Goal: Information Seeking & Learning: Learn about a topic

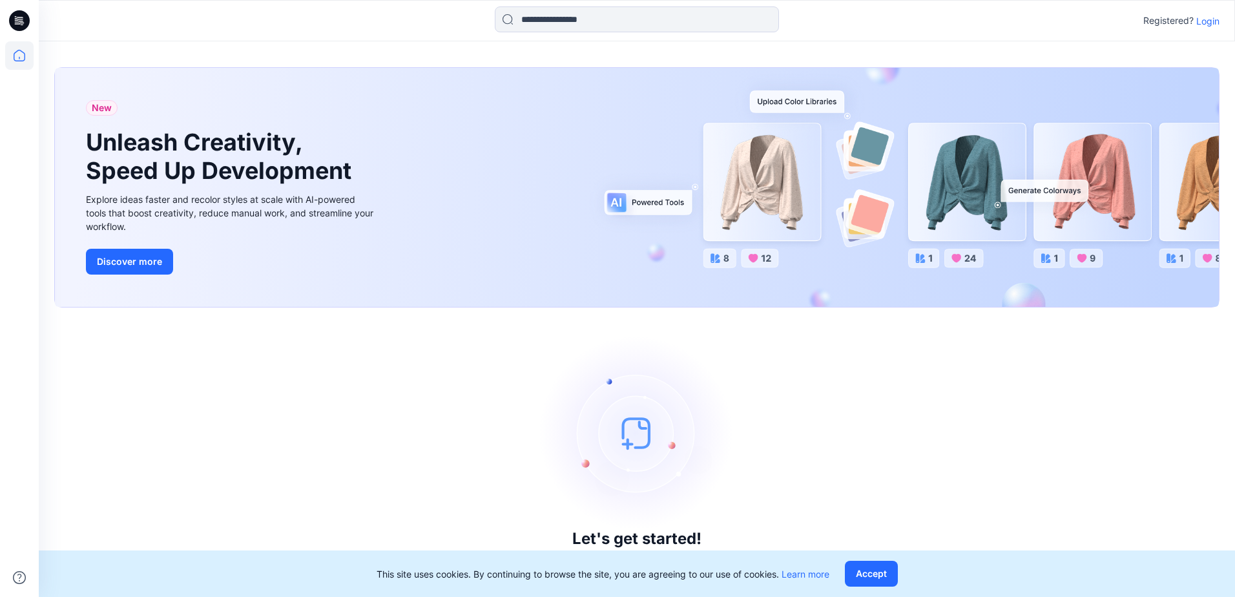
click at [1199, 22] on p "Login" at bounding box center [1207, 21] width 23 height 14
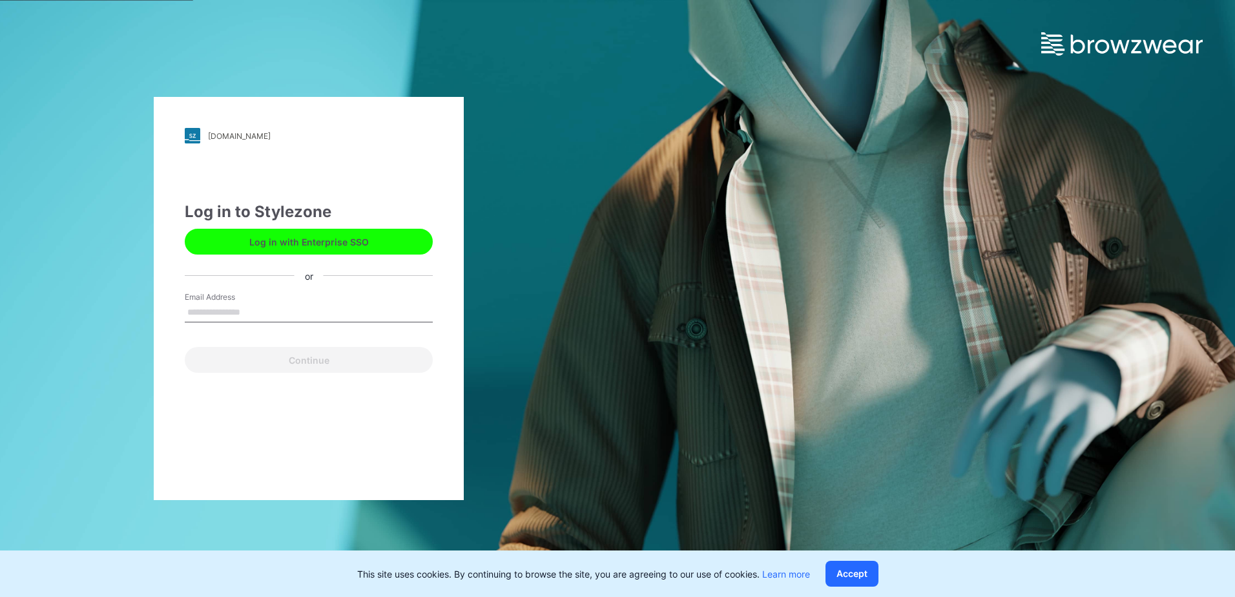
click at [319, 236] on button "Log in with Enterprise SSO" at bounding box center [309, 242] width 248 height 26
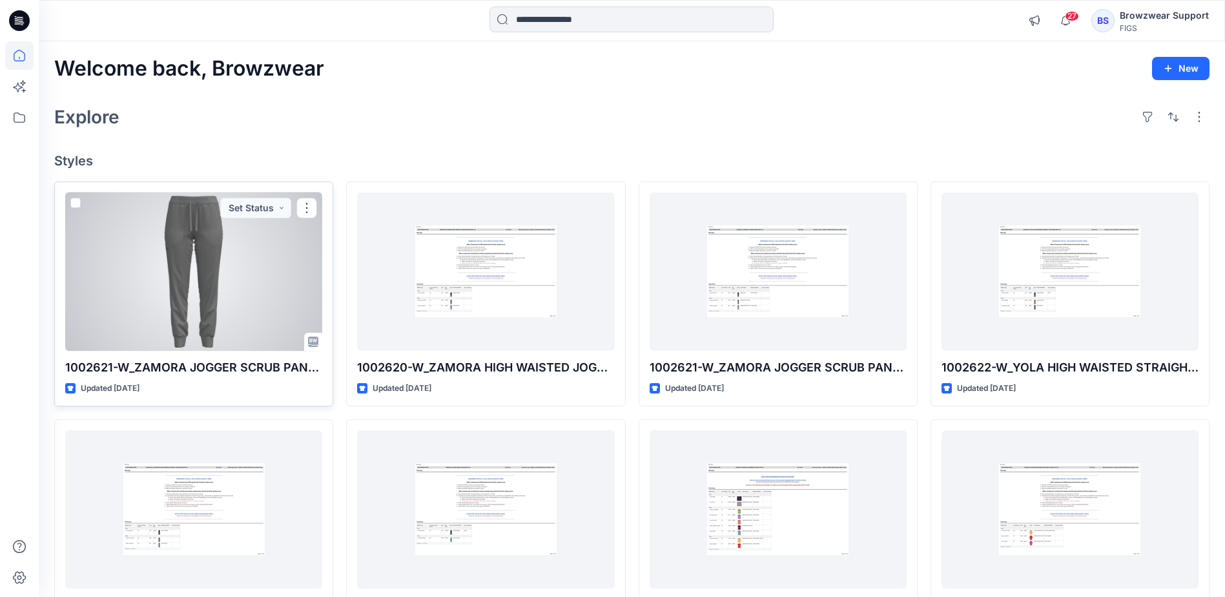
click at [236, 323] on div at bounding box center [193, 271] width 257 height 158
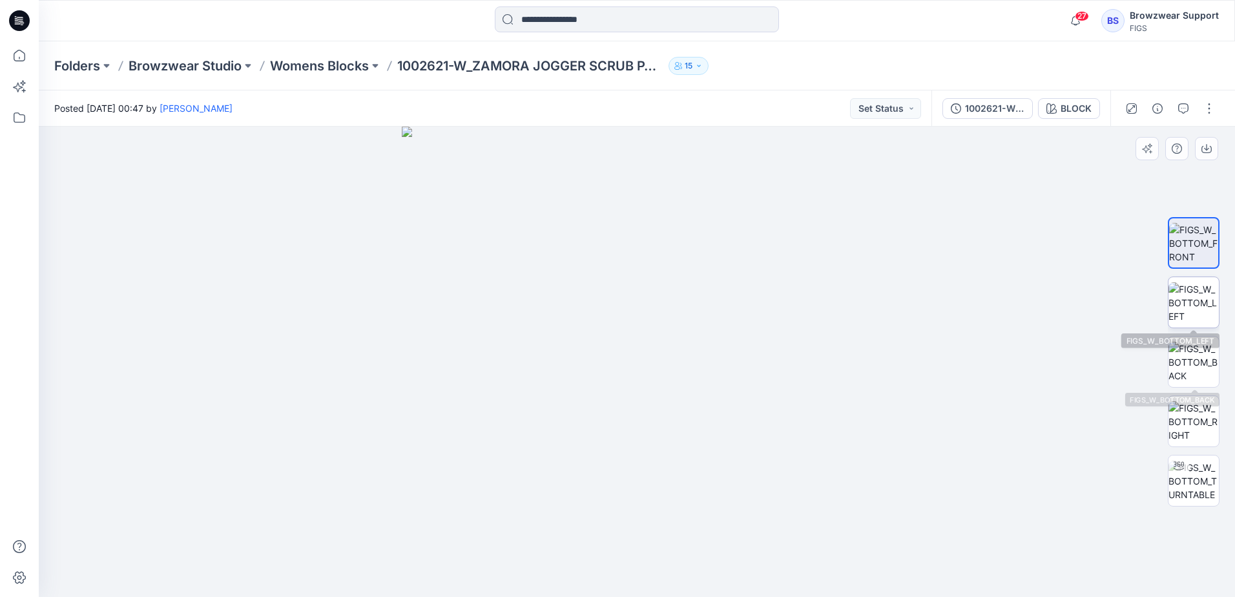
click at [1195, 309] on img at bounding box center [1194, 302] width 50 height 41
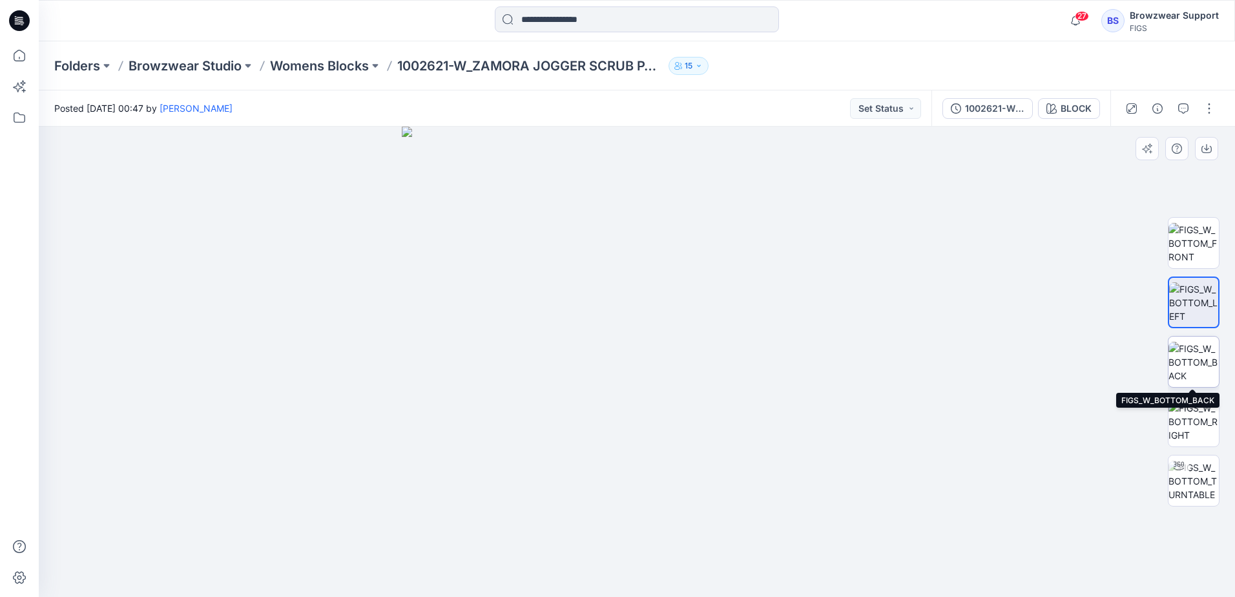
click at [1196, 353] on img at bounding box center [1194, 362] width 50 height 41
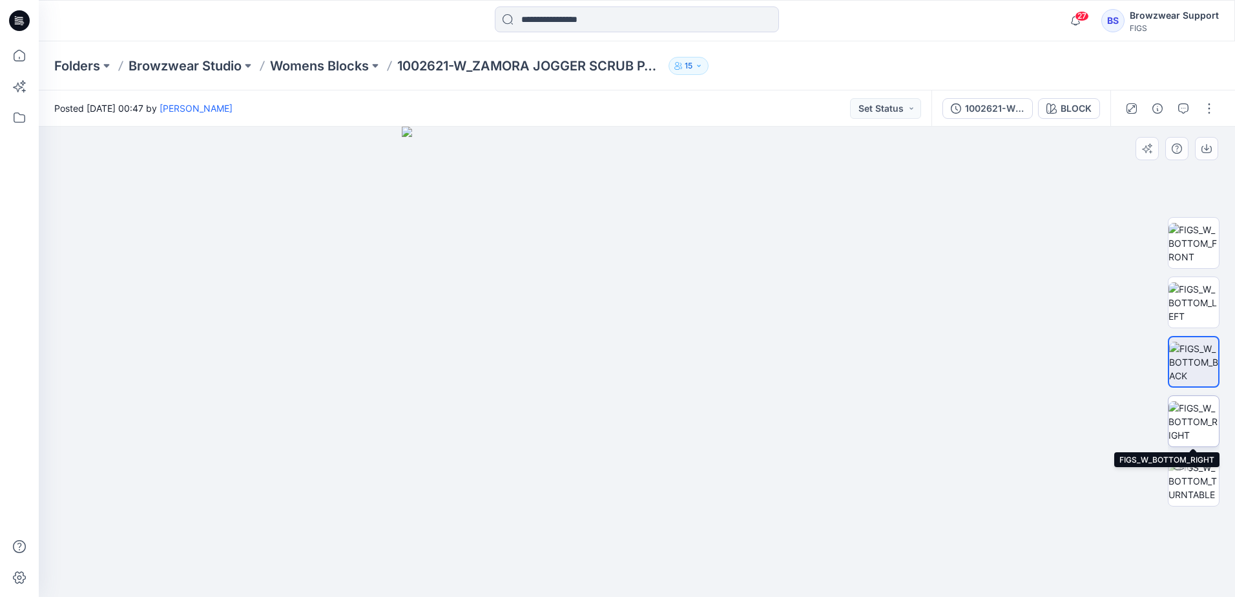
click at [1186, 428] on img at bounding box center [1194, 421] width 50 height 41
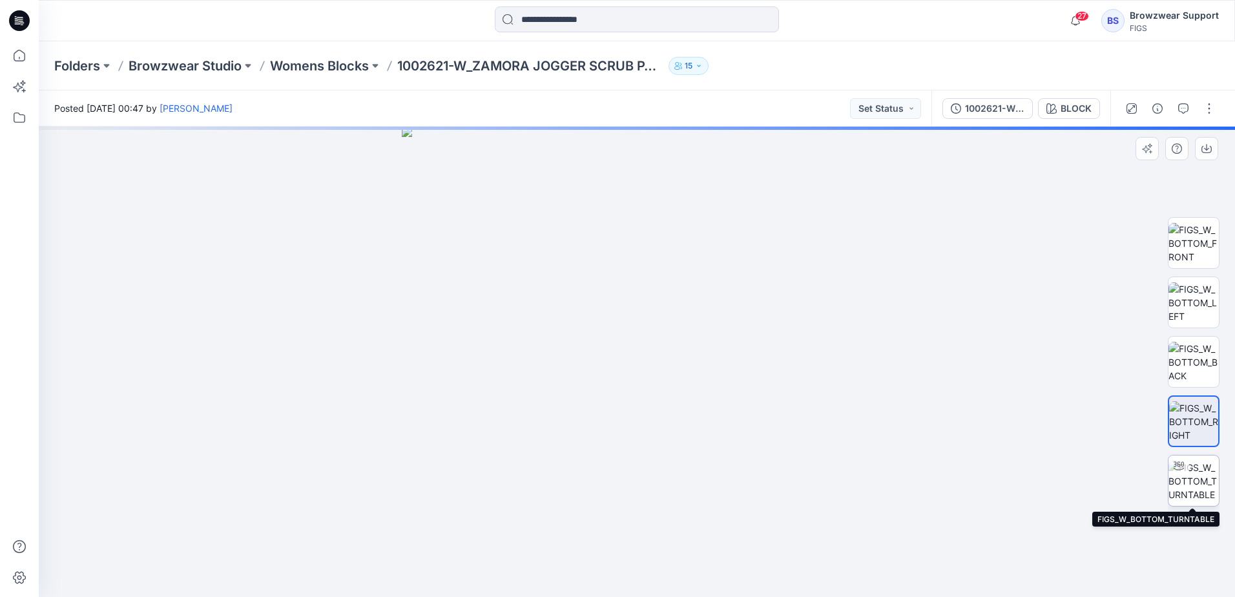
click at [1198, 476] on img at bounding box center [1194, 481] width 50 height 41
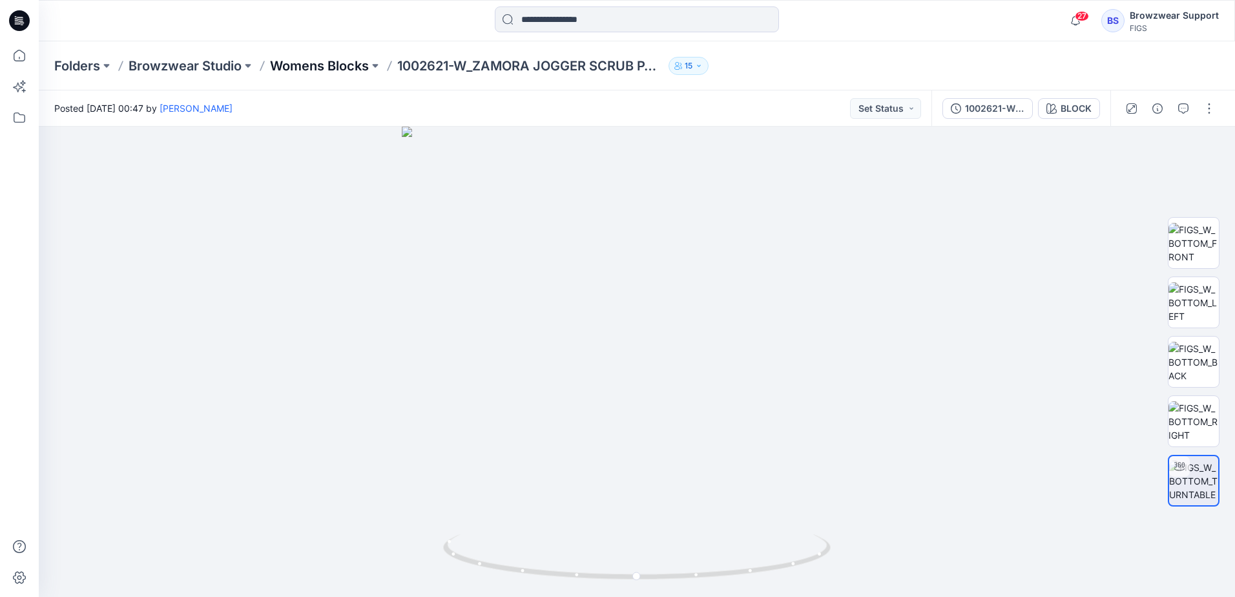
click at [348, 59] on p "Womens Blocks" at bounding box center [319, 66] width 99 height 18
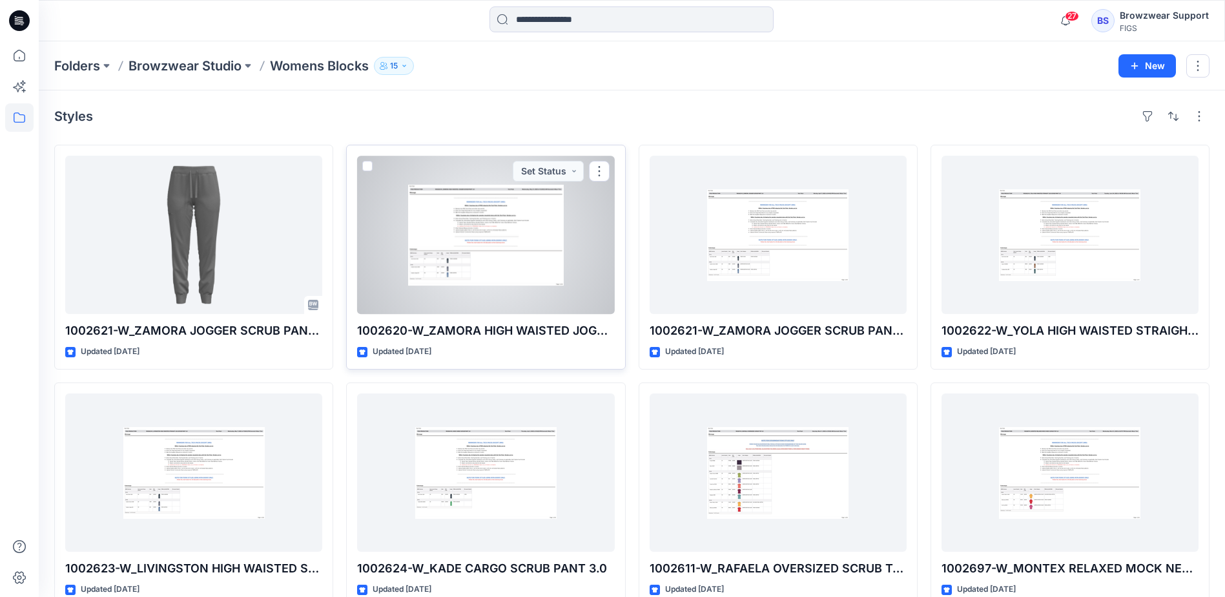
click at [537, 261] on div at bounding box center [485, 235] width 257 height 158
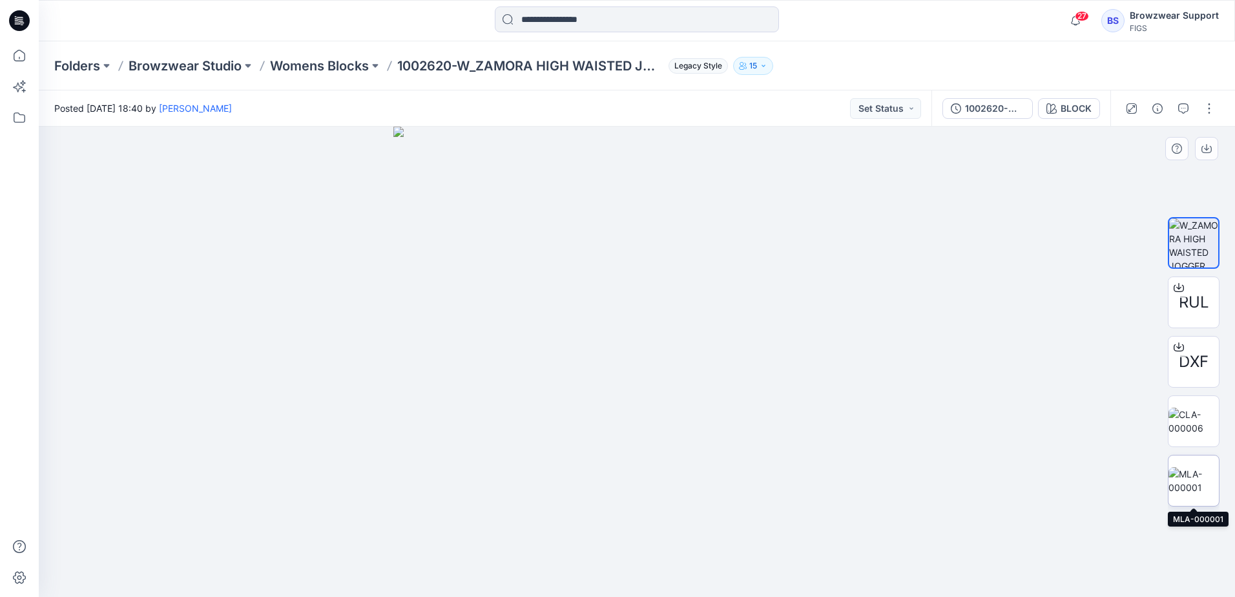
click at [1192, 486] on img at bounding box center [1194, 480] width 50 height 27
click at [1193, 408] on img at bounding box center [1194, 421] width 50 height 27
click at [1190, 467] on img at bounding box center [1194, 480] width 50 height 27
click at [1192, 411] on img at bounding box center [1194, 421] width 50 height 27
drag, startPoint x: 642, startPoint y: 398, endPoint x: 629, endPoint y: 481, distance: 83.7
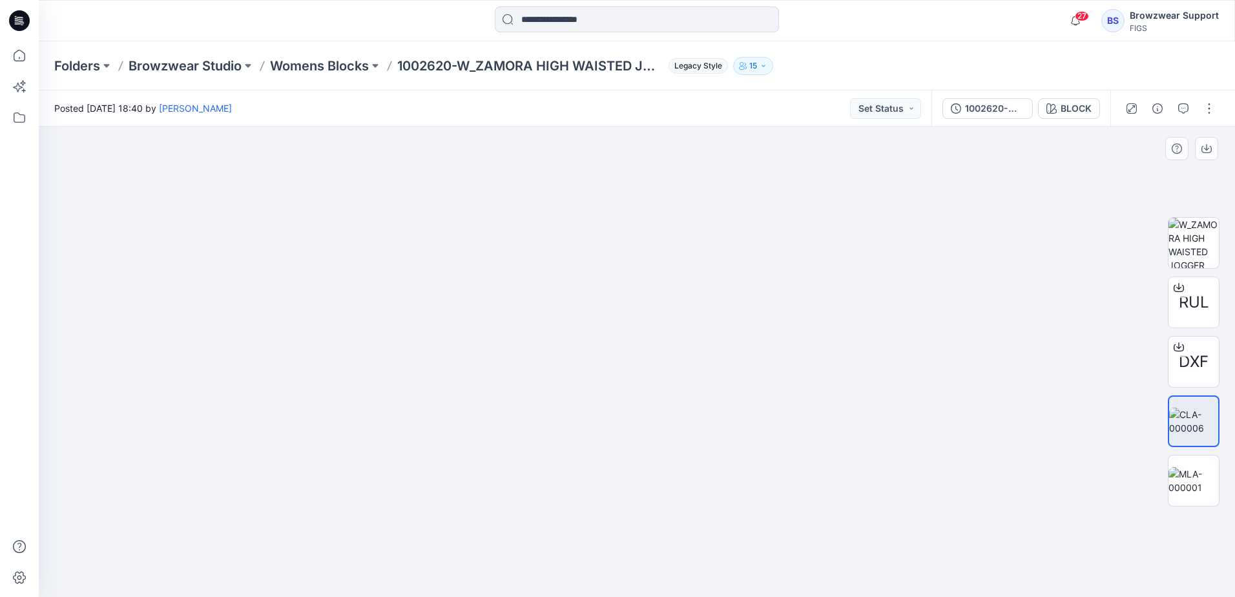
click at [629, 481] on img at bounding box center [636, 285] width 975 height 624
drag, startPoint x: 908, startPoint y: 441, endPoint x: 911, endPoint y: 468, distance: 26.6
click at [911, 468] on img at bounding box center [636, 298] width 975 height 598
click at [1193, 483] on img at bounding box center [1194, 480] width 50 height 27
drag, startPoint x: 686, startPoint y: 229, endPoint x: 661, endPoint y: 391, distance: 164.1
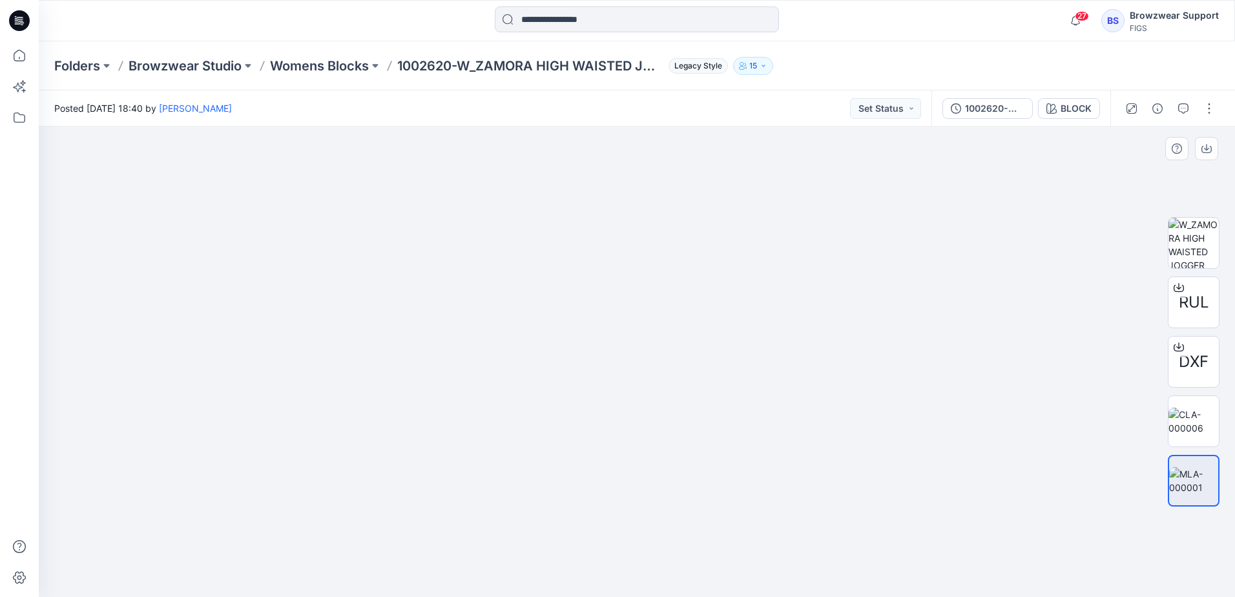
click at [661, 391] on img at bounding box center [617, 247] width 1235 height 700
click at [356, 62] on p "Womens Blocks" at bounding box center [319, 66] width 99 height 18
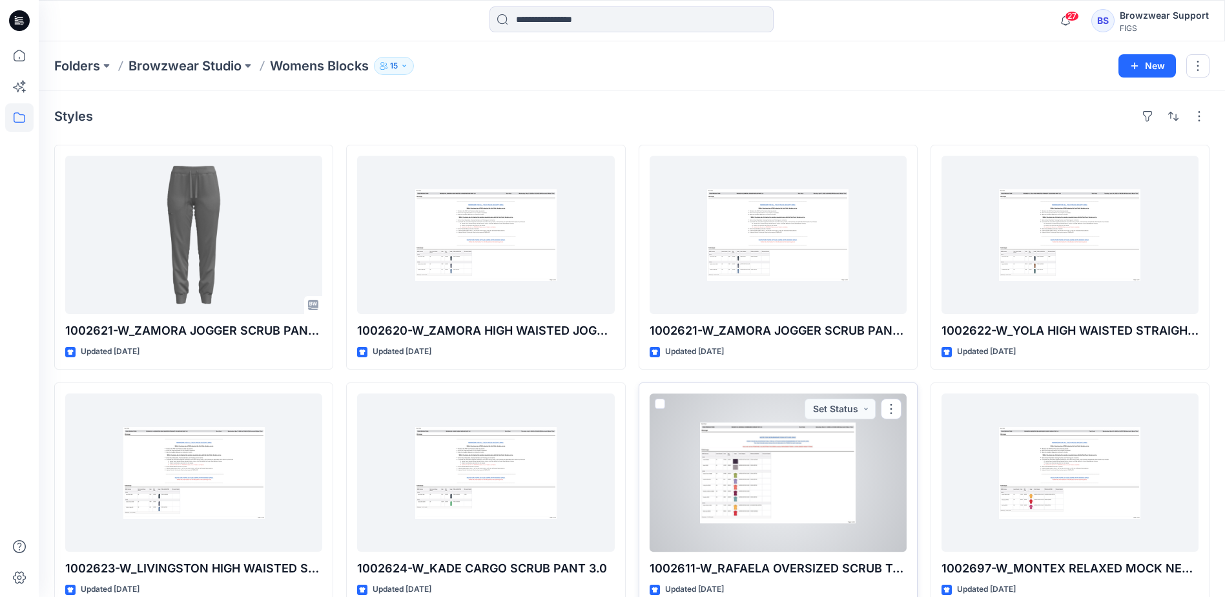
click at [746, 471] on div at bounding box center [778, 472] width 257 height 158
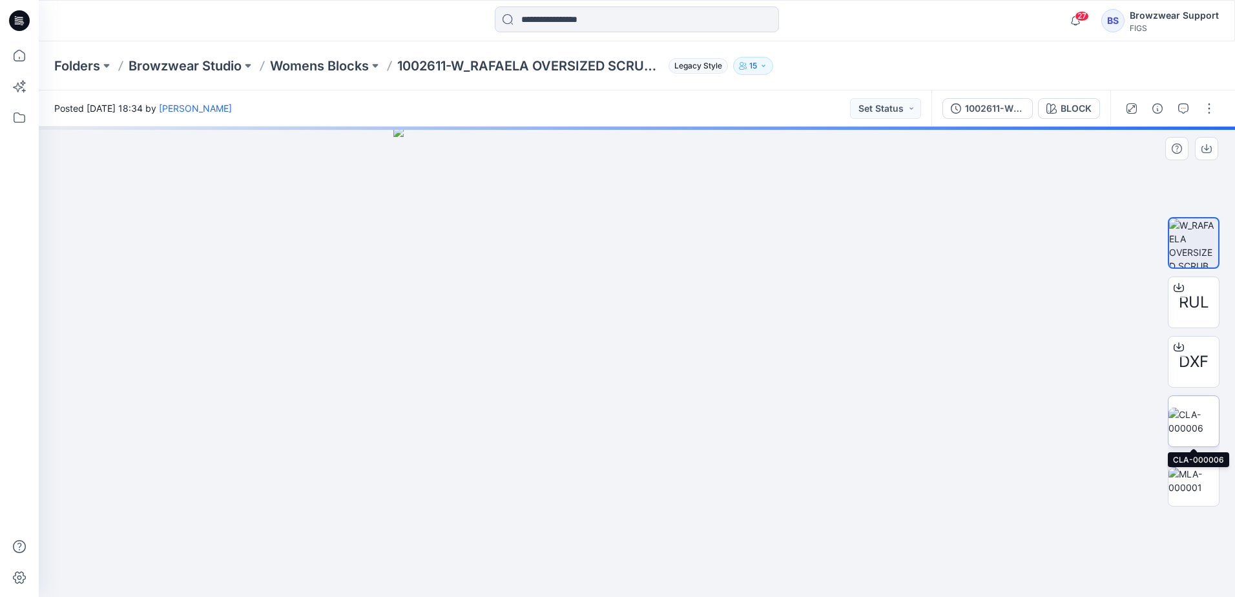
click at [1198, 419] on img at bounding box center [1194, 421] width 50 height 27
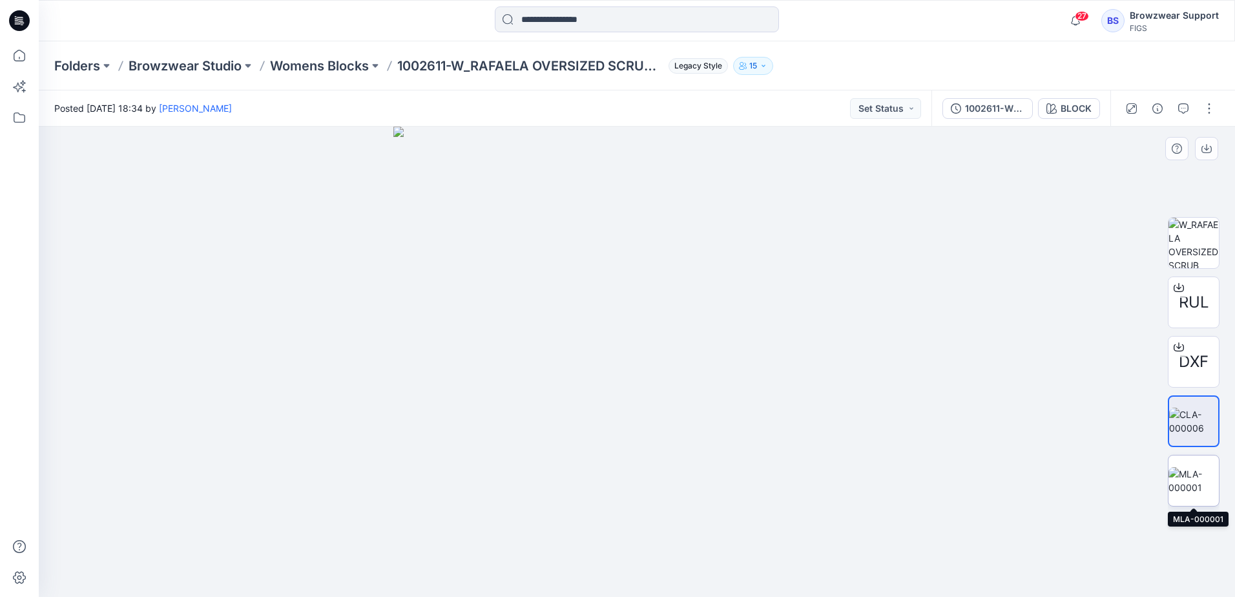
click at [1191, 478] on img at bounding box center [1194, 480] width 50 height 27
drag, startPoint x: 680, startPoint y: 201, endPoint x: 681, endPoint y: 335, distance: 134.4
click at [681, 335] on img at bounding box center [638, 248] width 1235 height 698
click at [343, 68] on p "Womens Blocks" at bounding box center [319, 66] width 99 height 18
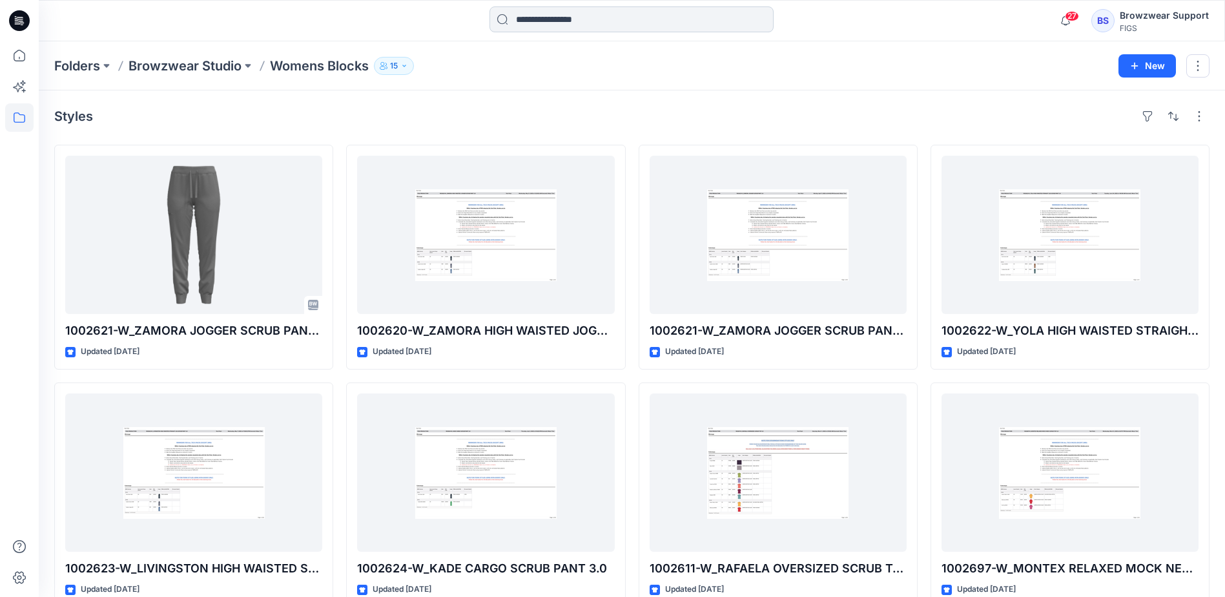
click at [581, 16] on input at bounding box center [632, 19] width 284 height 26
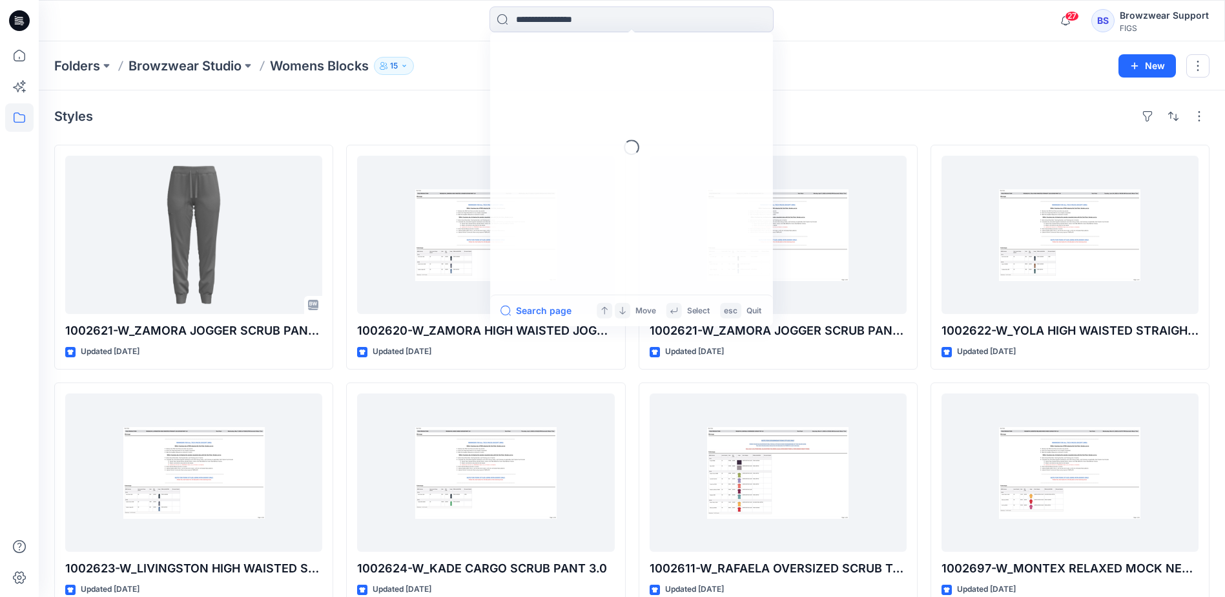
paste input "*******"
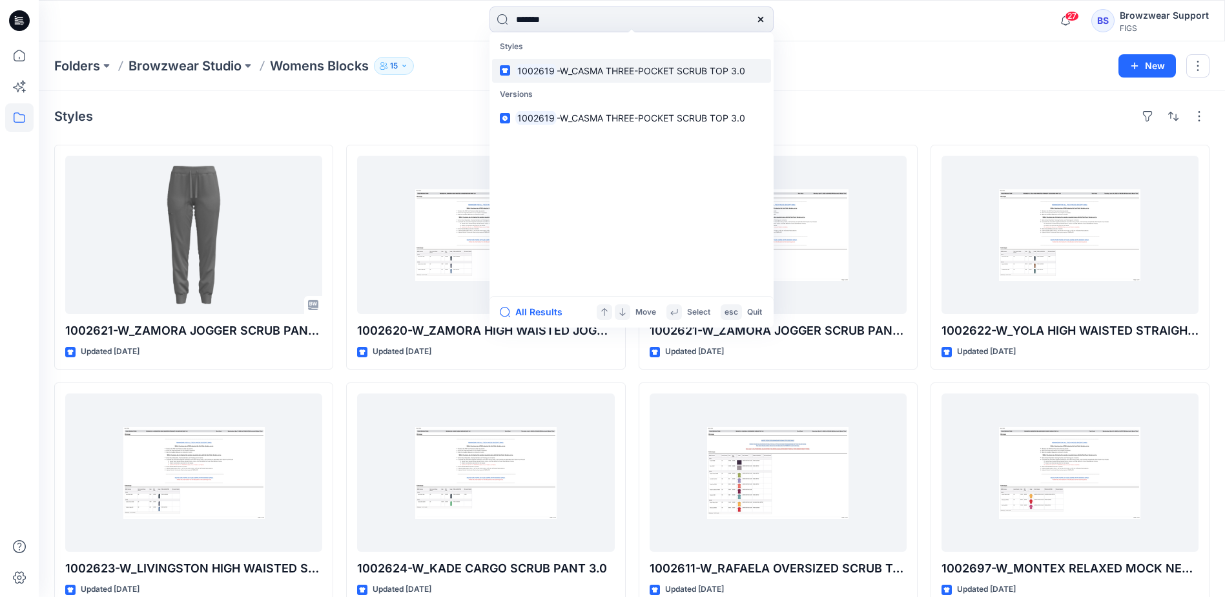
type input "*******"
click at [627, 66] on span "-W_CASMA THREE-POCKET SCRUB TOP 3.0" at bounding box center [651, 70] width 189 height 11
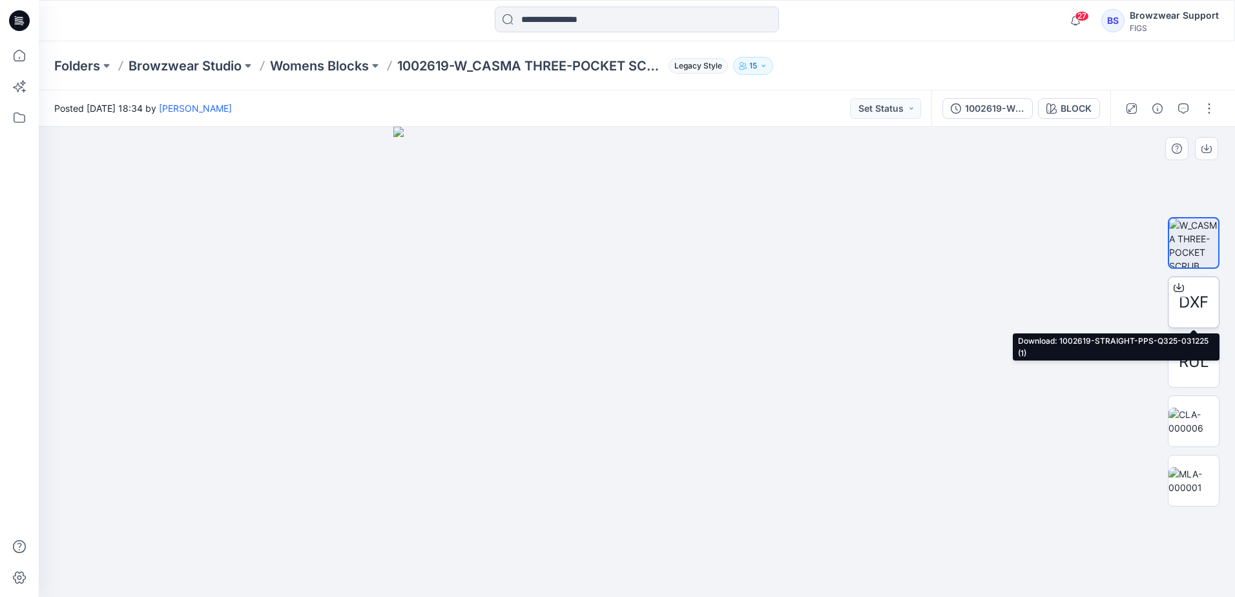
click at [1182, 289] on icon at bounding box center [1179, 287] width 10 height 10
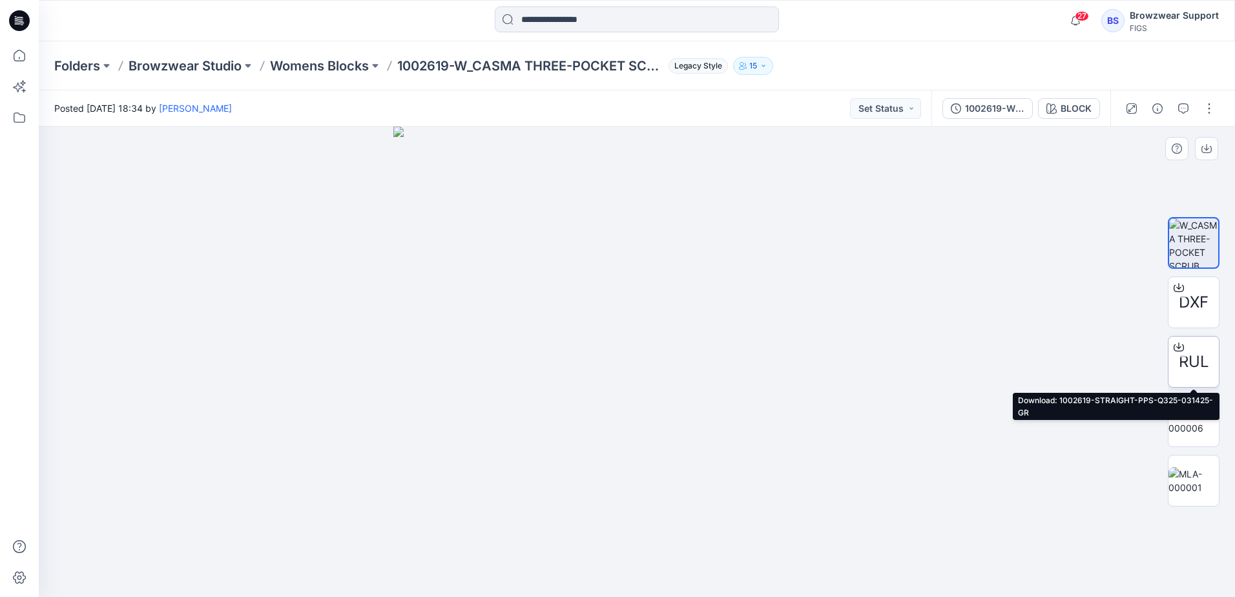
click at [1183, 346] on icon at bounding box center [1179, 347] width 10 height 7
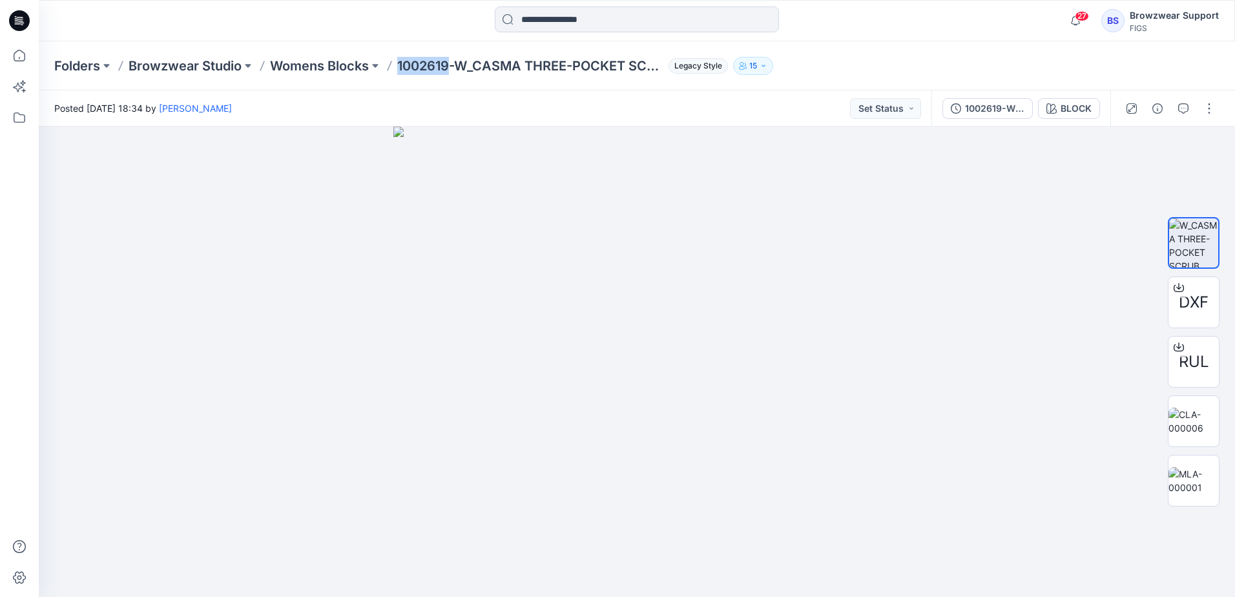
drag, startPoint x: 401, startPoint y: 67, endPoint x: 452, endPoint y: 76, distance: 51.1
click at [452, 76] on div "Folders Browzwear Studio Womens Blocks 1002619-W_CASMA THREE-POCKET SCRUB TOP 3…" at bounding box center [637, 65] width 1196 height 49
click at [863, 57] on div "Folders Browzwear Studio Womens Blocks 1002619-W_CASMA THREE-POCKET SCRUB TOP 3…" at bounding box center [586, 66] width 1065 height 18
click at [608, 21] on input at bounding box center [637, 19] width 284 height 26
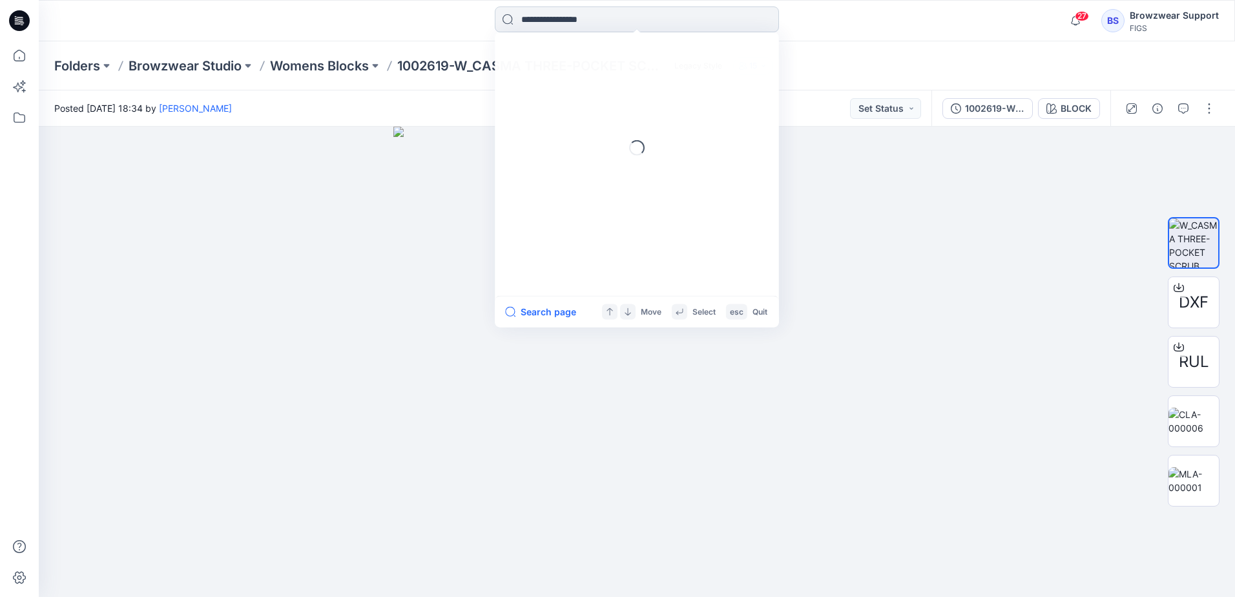
paste input "*******"
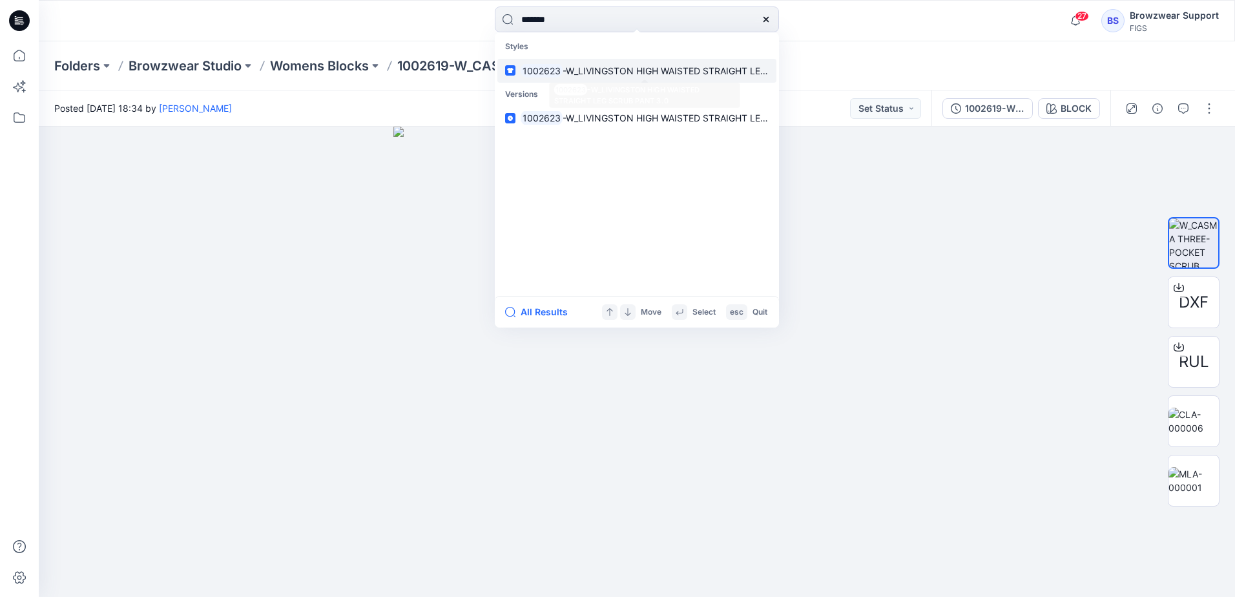
type input "*******"
click at [575, 67] on span "-W_LIVINGSTON HIGH WAISTED STRAIGHT LEG SCRUB PANT 3.0" at bounding box center [703, 70] width 280 height 11
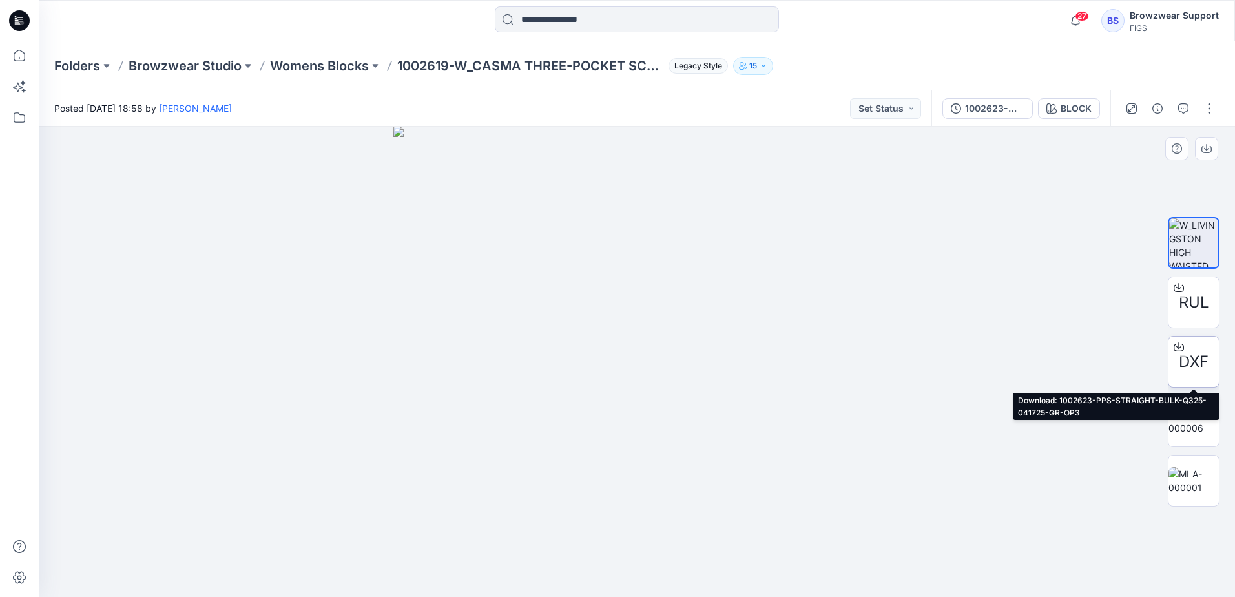
click at [1178, 349] on icon at bounding box center [1179, 347] width 10 height 10
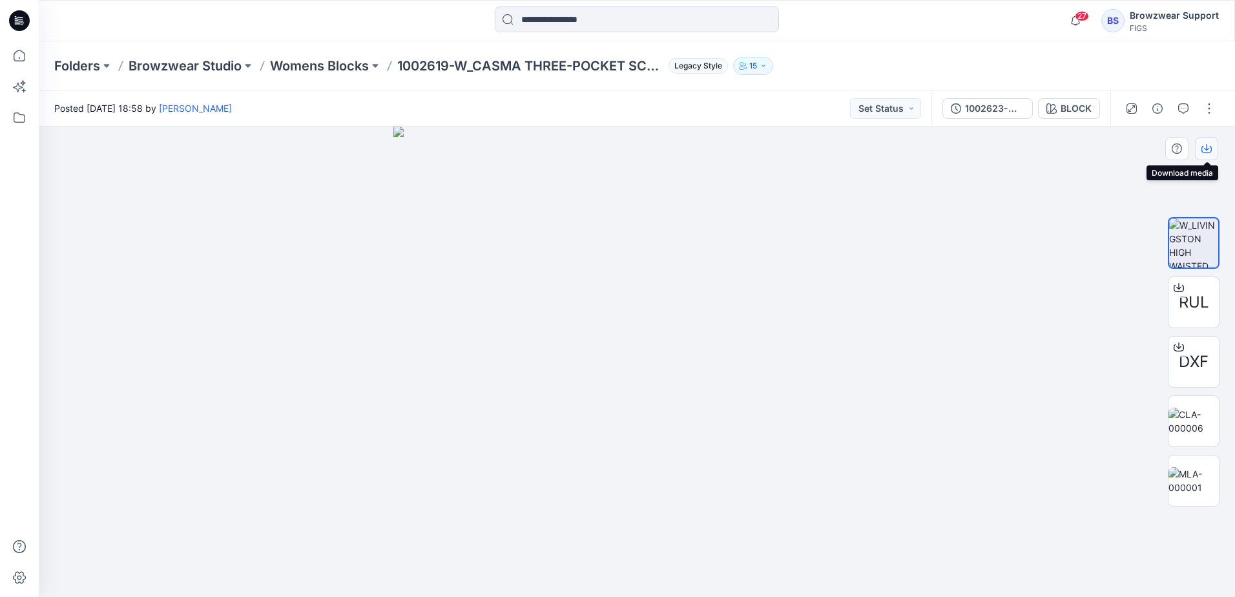
click at [1207, 149] on icon "button" at bounding box center [1206, 147] width 5 height 6
drag, startPoint x: 551, startPoint y: 390, endPoint x: 563, endPoint y: 388, distance: 11.7
click at [553, 389] on img at bounding box center [636, 362] width 486 height 470
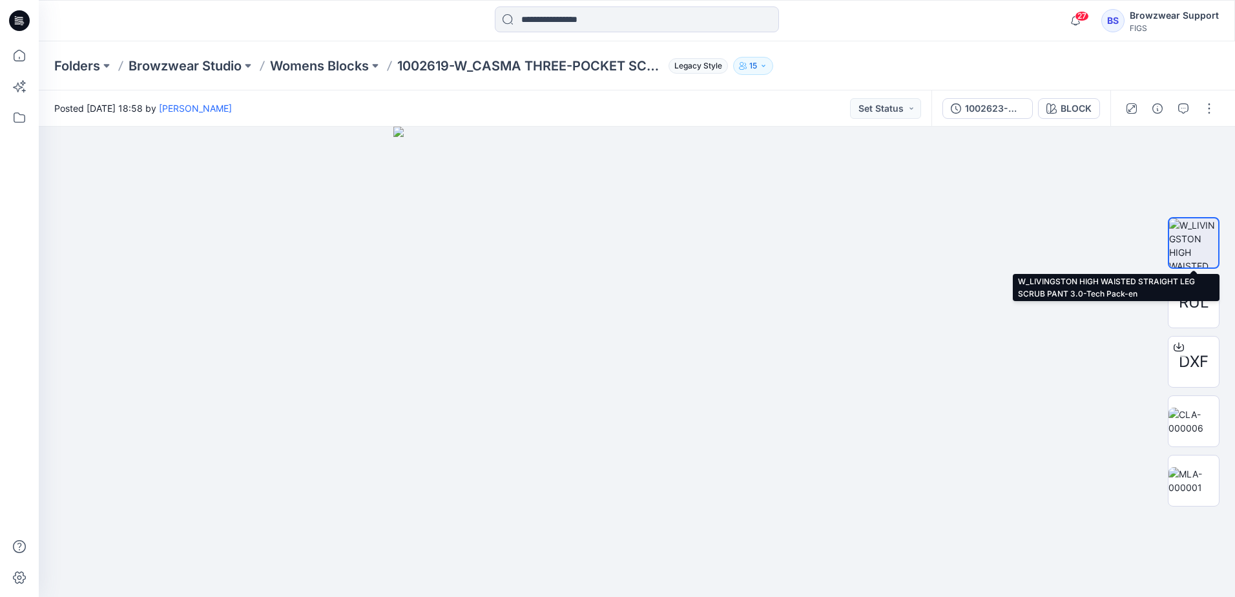
click at [1197, 249] on img at bounding box center [1193, 242] width 49 height 49
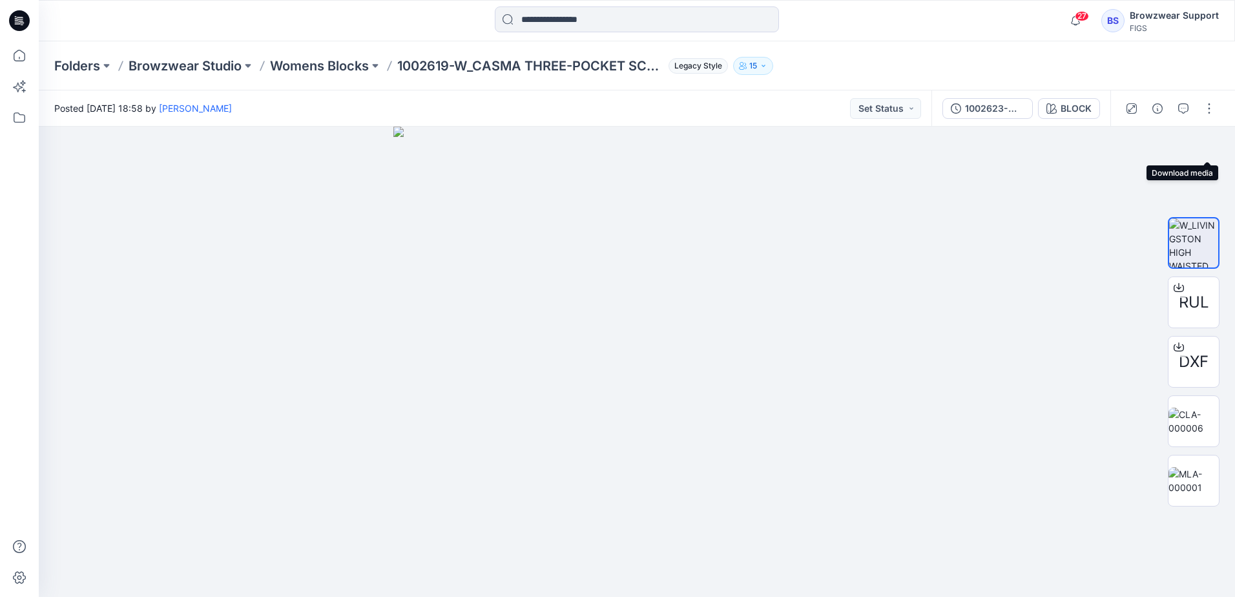
click at [0, 0] on icon "button" at bounding box center [0, 0] width 0 height 0
click at [882, 47] on div "Folders Browzwear Studio Womens Blocks 1002619-W_CASMA THREE-POCKET SCRUB TOP 3…" at bounding box center [637, 65] width 1196 height 49
click at [1205, 408] on img at bounding box center [1194, 421] width 50 height 27
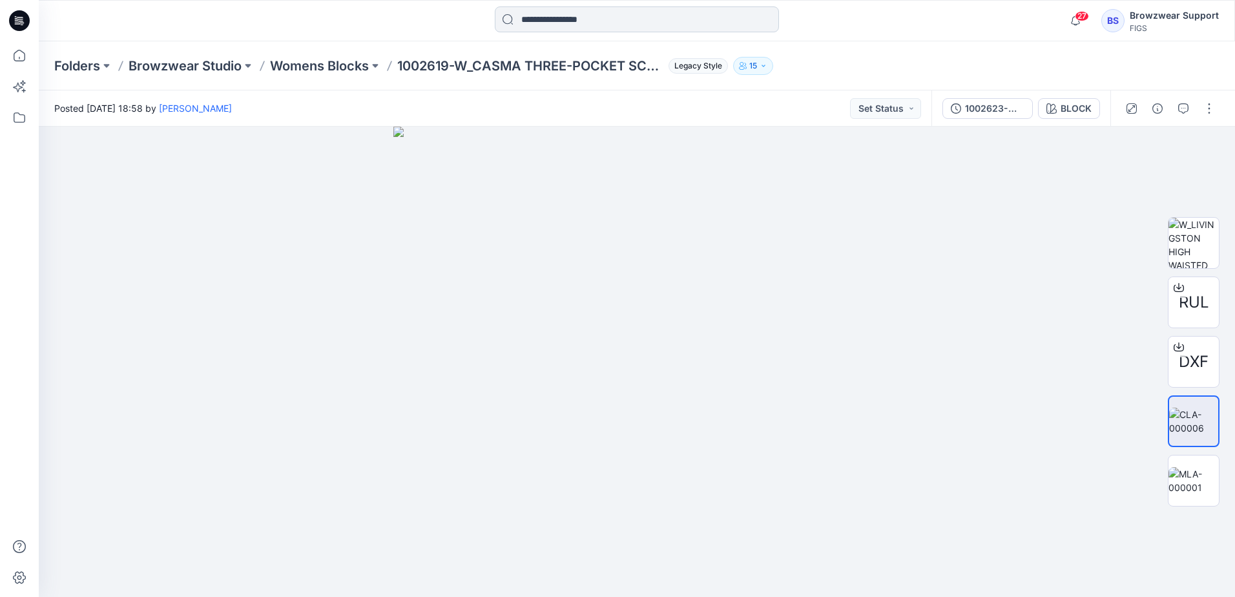
click at [581, 19] on input at bounding box center [637, 19] width 284 height 26
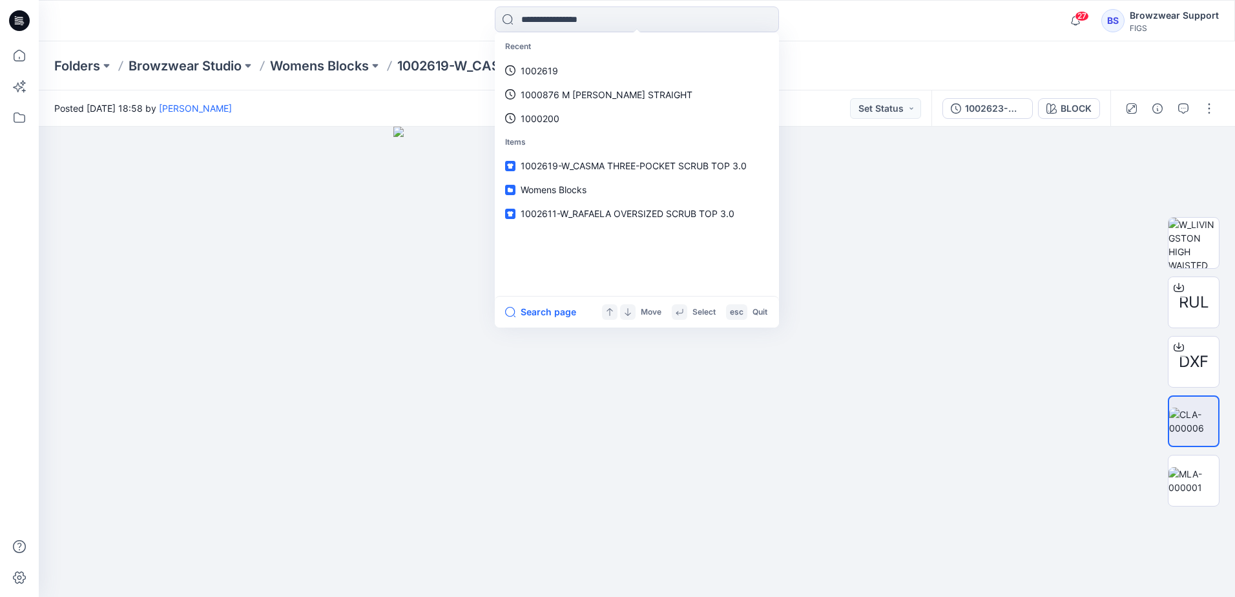
paste input "*******"
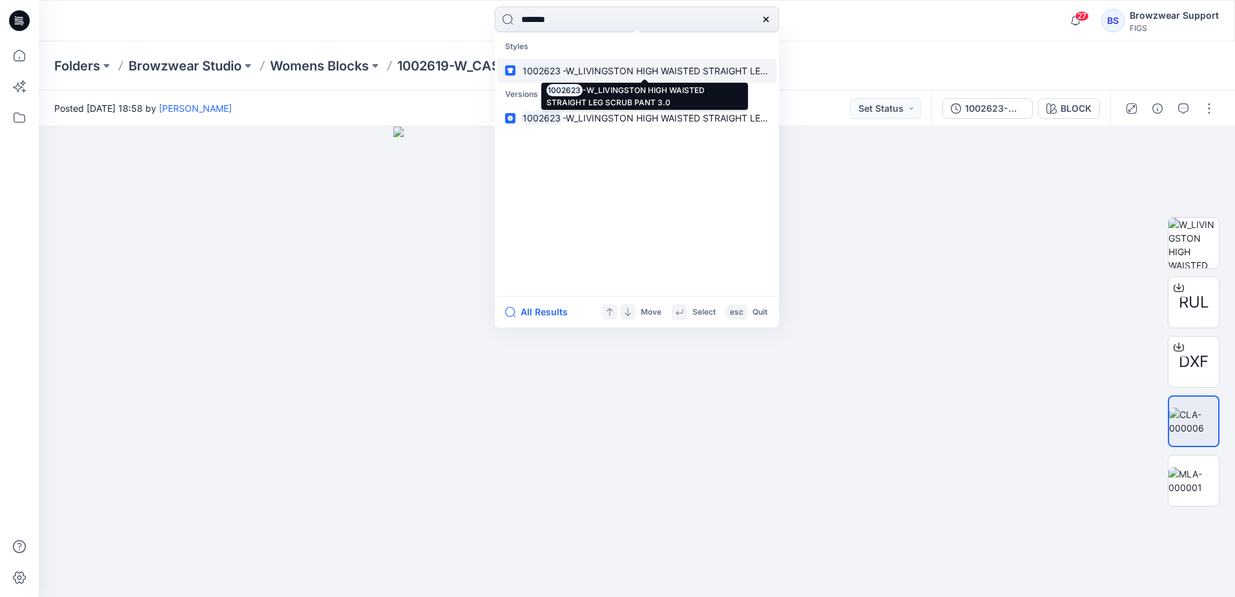
type input "*******"
click at [576, 70] on span "-W_LIVINGSTON HIGH WAISTED STRAIGHT LEG SCRUB PANT 3.0" at bounding box center [703, 70] width 280 height 11
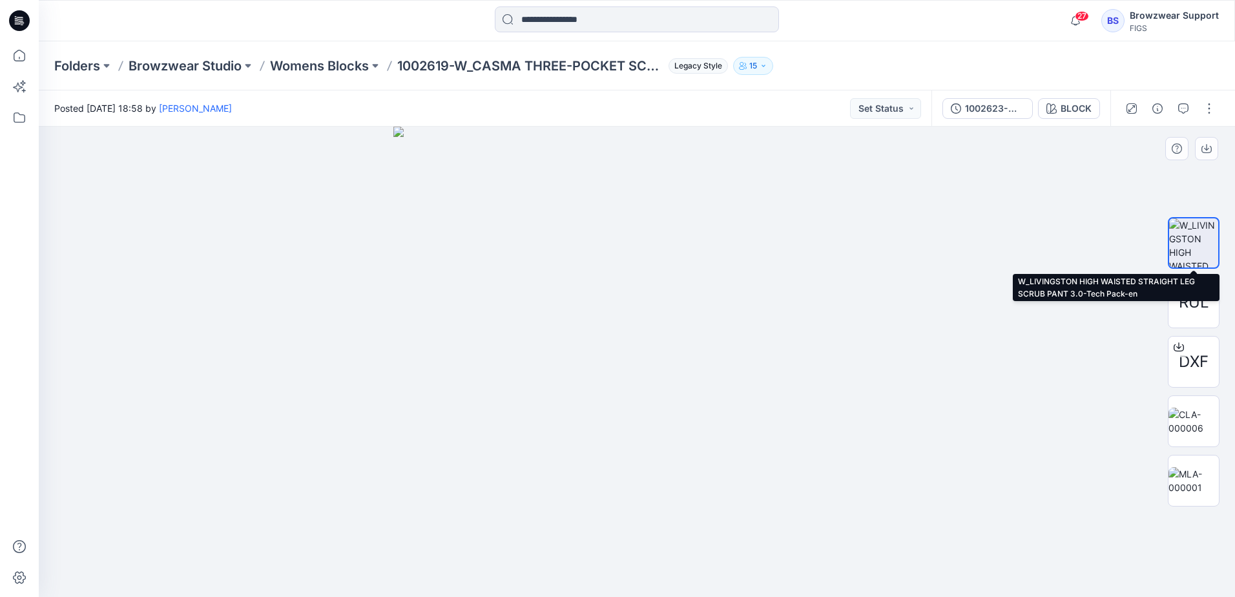
click at [1192, 236] on img at bounding box center [1193, 242] width 49 height 49
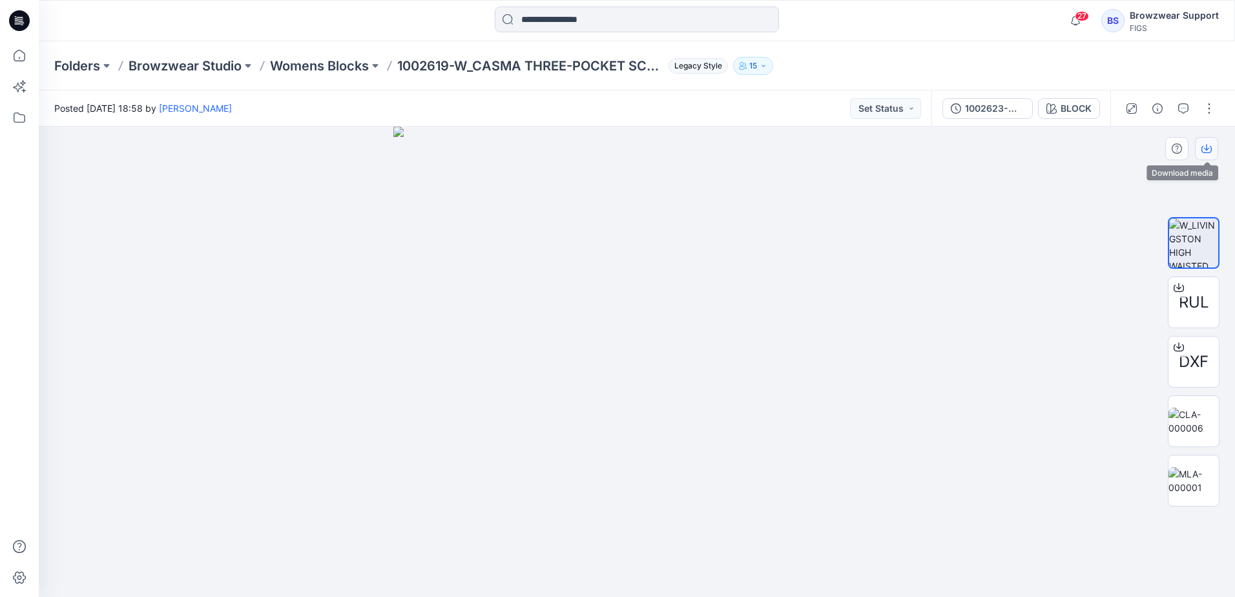
click at [1202, 152] on icon "button" at bounding box center [1206, 149] width 10 height 7
click at [877, 45] on div "Folders Browzwear Studio Womens Blocks 1002619-W_CASMA THREE-POCKET SCRUB TOP 3…" at bounding box center [637, 65] width 1196 height 49
click at [715, 14] on input at bounding box center [637, 19] width 284 height 26
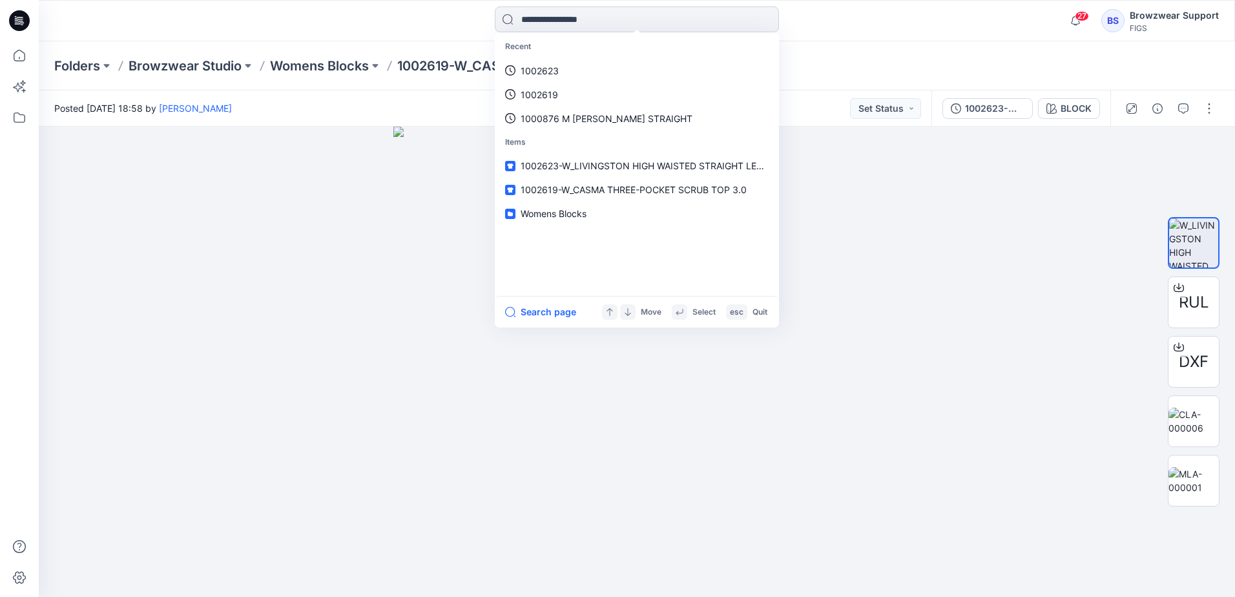
paste input "*******"
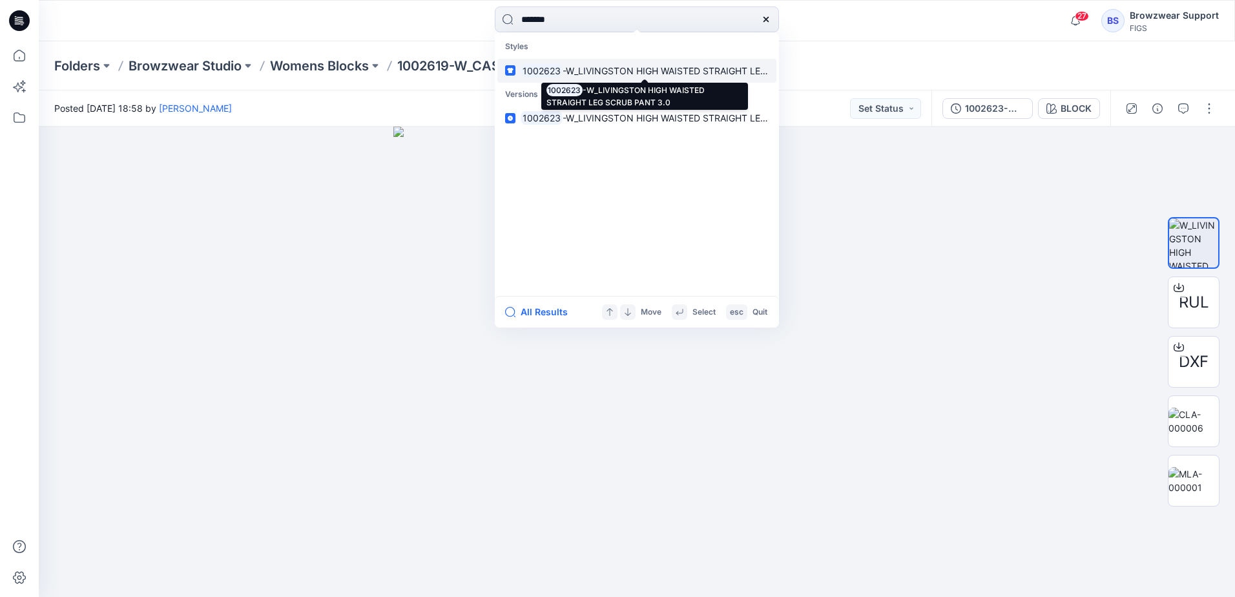
type input "*******"
click at [725, 70] on span "-W_LIVINGSTON HIGH WAISTED STRAIGHT LEG SCRUB PANT 3.0" at bounding box center [703, 70] width 280 height 11
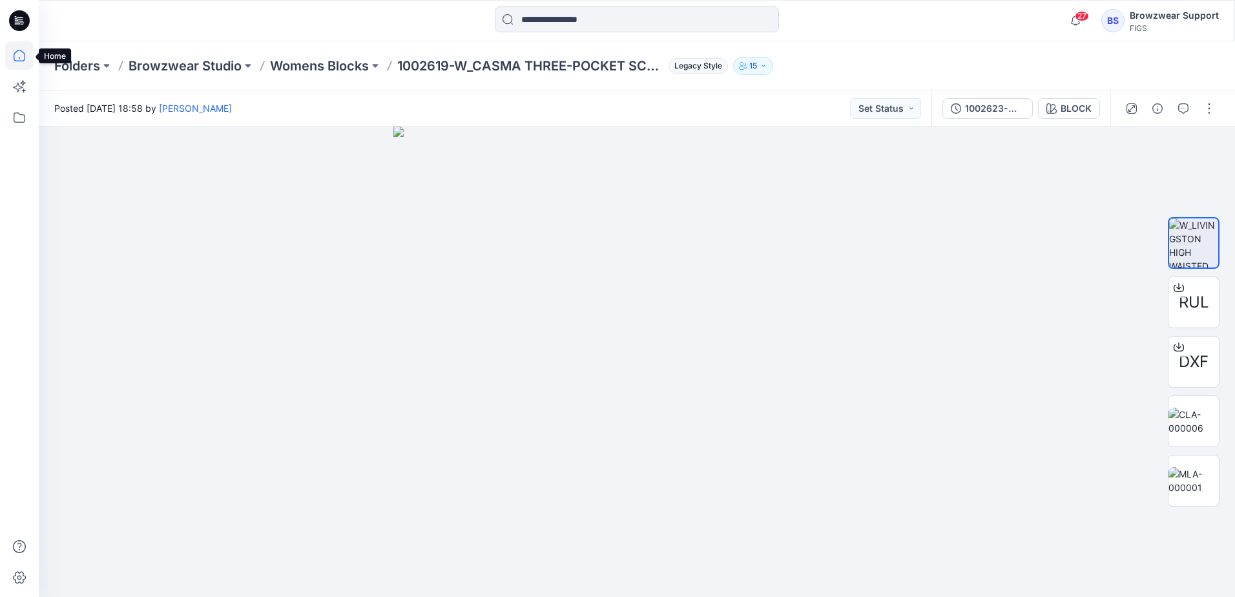
click at [19, 61] on icon at bounding box center [20, 56] width 12 height 12
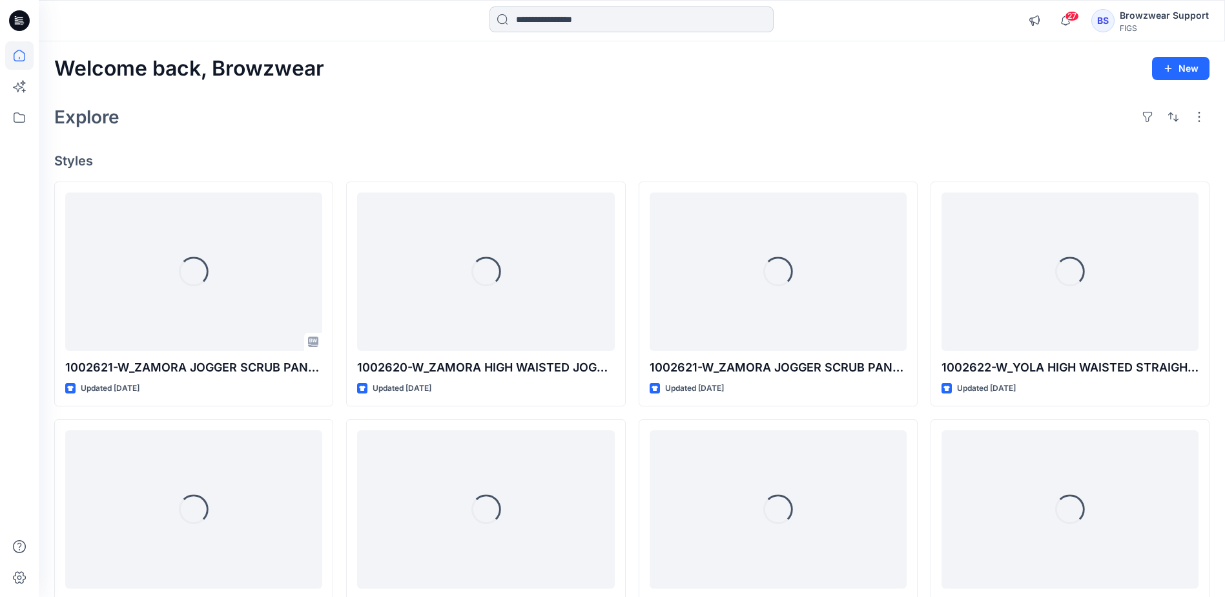
click at [541, 20] on input at bounding box center [632, 19] width 284 height 26
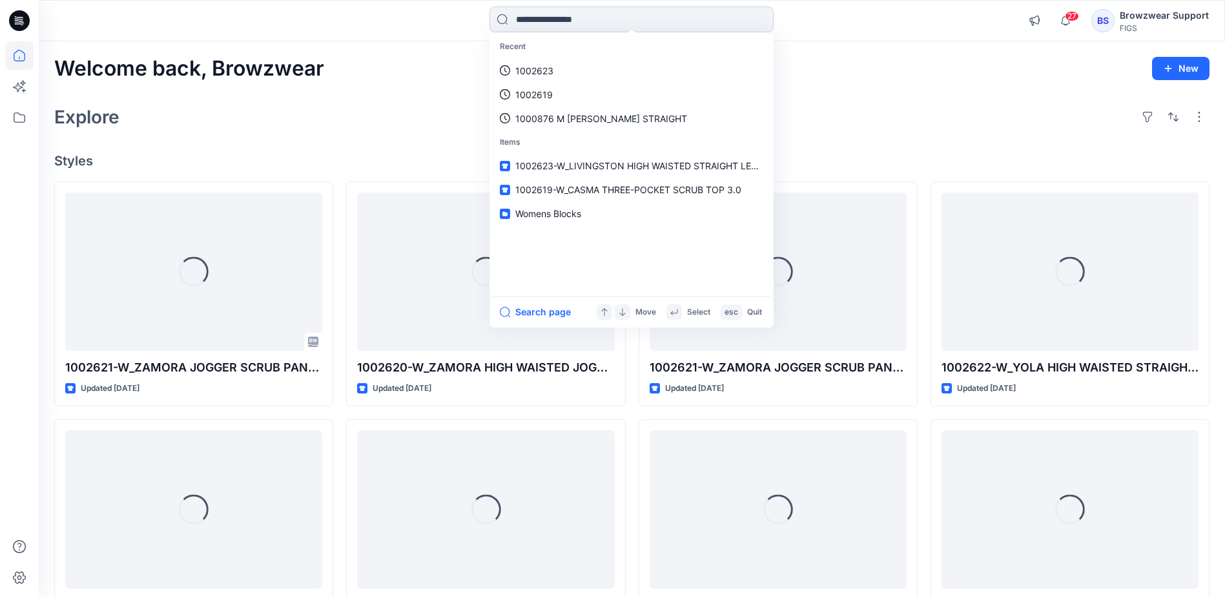
paste input "*******"
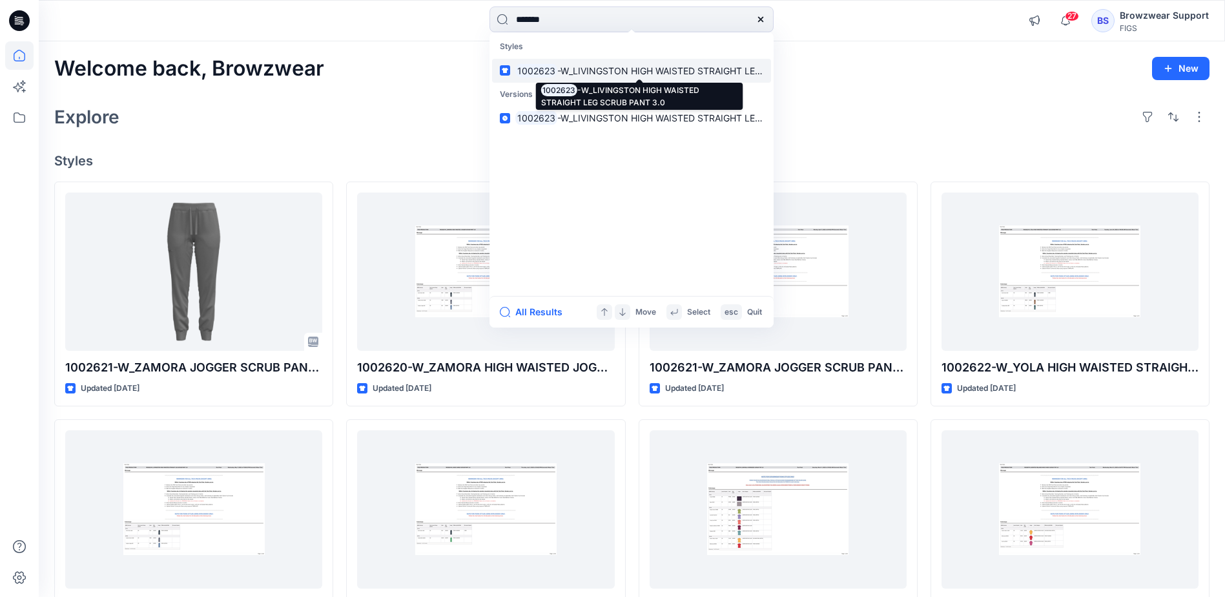
type input "*******"
click at [672, 70] on span "-W_LIVINGSTON HIGH WAISTED STRAIGHT LEG SCRUB PANT 3.0" at bounding box center [697, 70] width 280 height 11
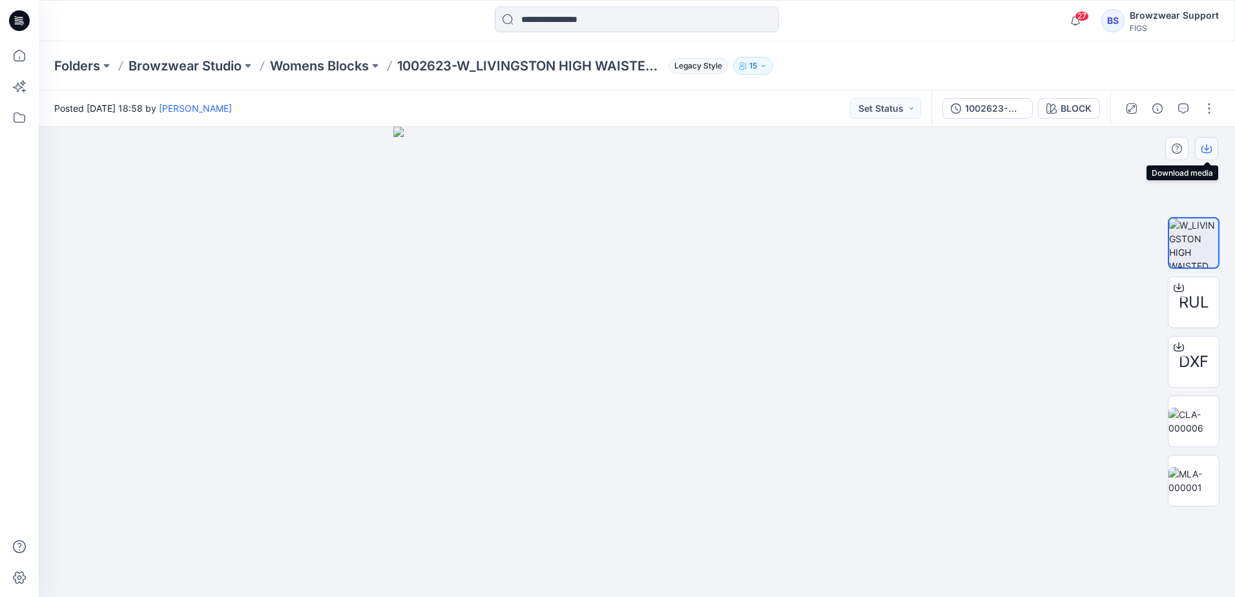
click at [1206, 146] on icon "button" at bounding box center [1206, 148] width 10 height 10
click at [324, 54] on div "Folders Browzwear Studio Womens Blocks 1002623-W_LIVINGSTON HIGH WAISTED STRAIG…" at bounding box center [637, 65] width 1196 height 49
click at [324, 61] on p "Womens Blocks" at bounding box center [319, 66] width 99 height 18
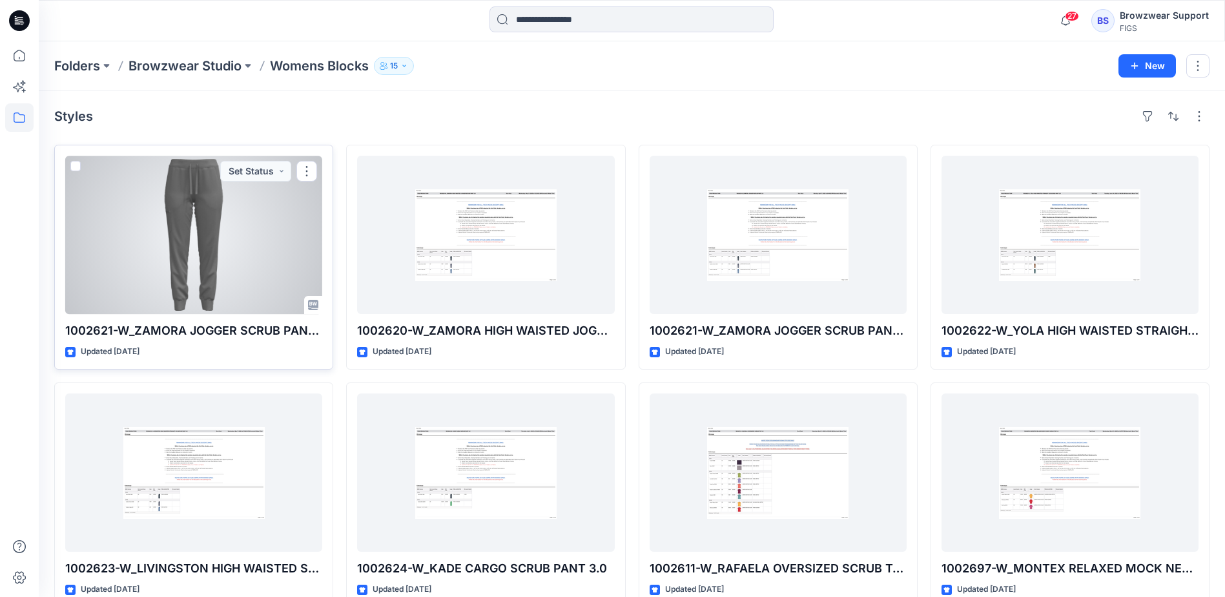
click at [247, 275] on div at bounding box center [193, 235] width 257 height 158
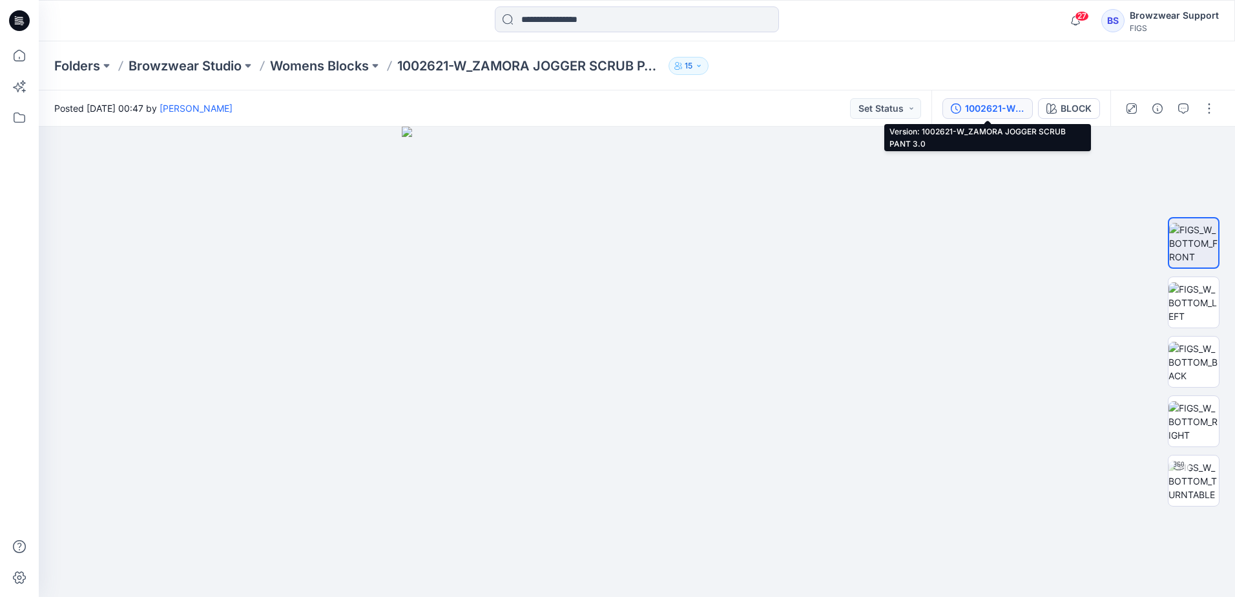
click at [999, 107] on div "1002621-W_ZAMORA JOGGER SCRUB PANT 3.0" at bounding box center [994, 108] width 59 height 14
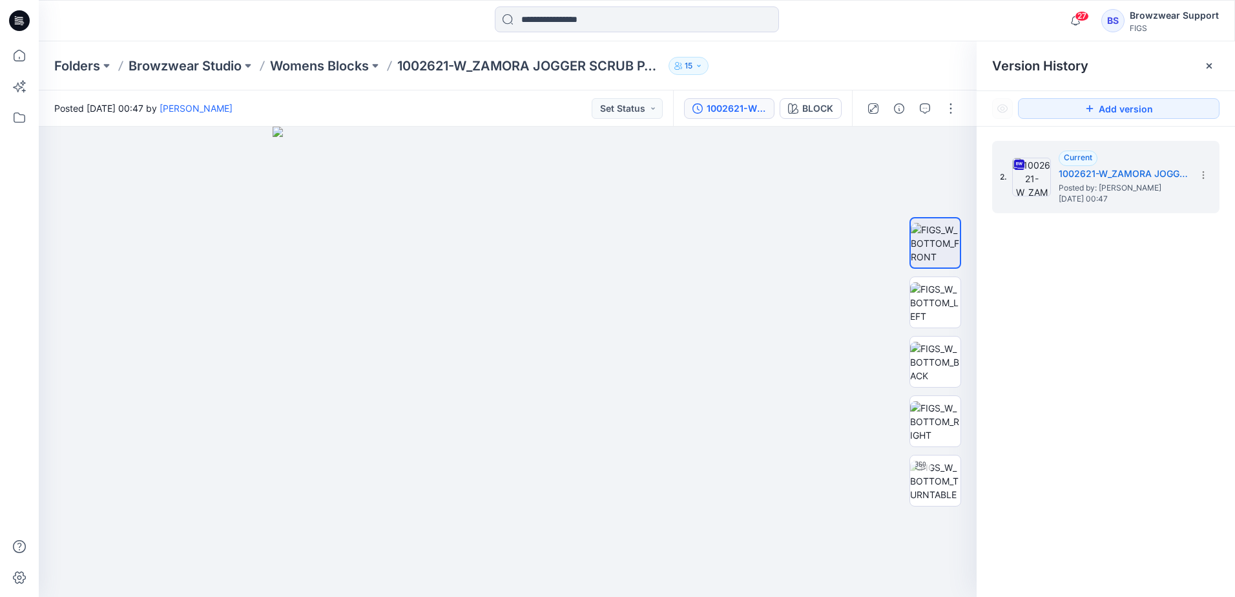
click at [813, 39] on div "27 Notifications WY Account for Wui Yuk Yeung deactivated by account moderator.…" at bounding box center [637, 20] width 1196 height 41
click at [324, 63] on p "Womens Blocks" at bounding box center [319, 66] width 99 height 18
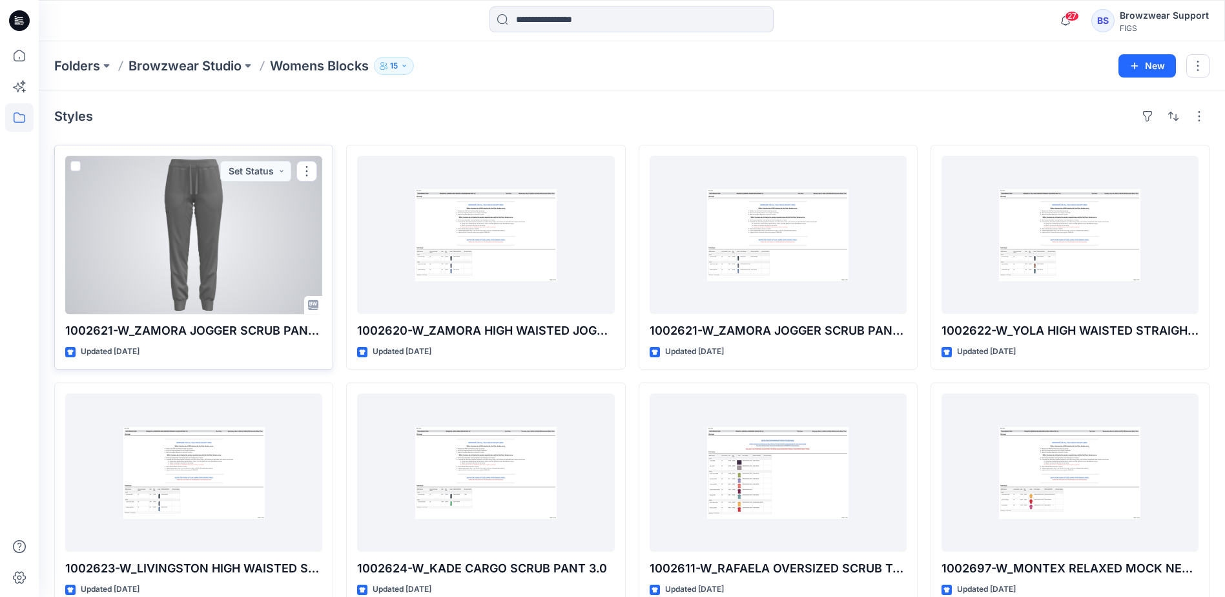
click at [216, 326] on p "1002621-W_ZAMORA JOGGER SCRUB PANT 3.0" at bounding box center [193, 331] width 257 height 18
click at [245, 216] on div at bounding box center [193, 235] width 257 height 158
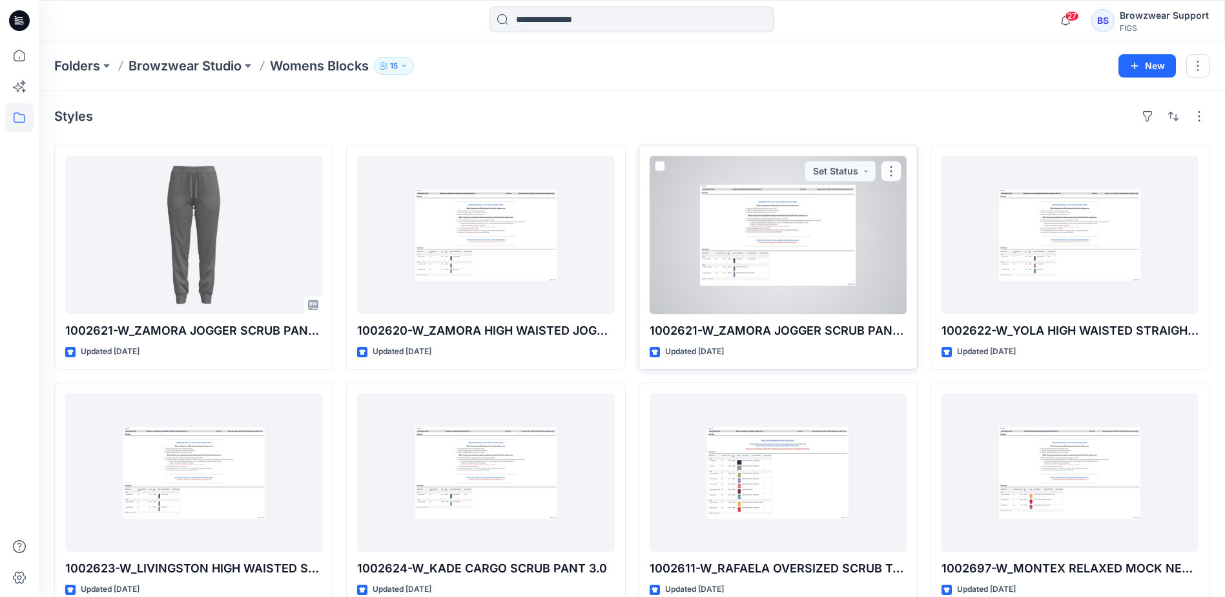
click at [755, 262] on div at bounding box center [778, 235] width 257 height 158
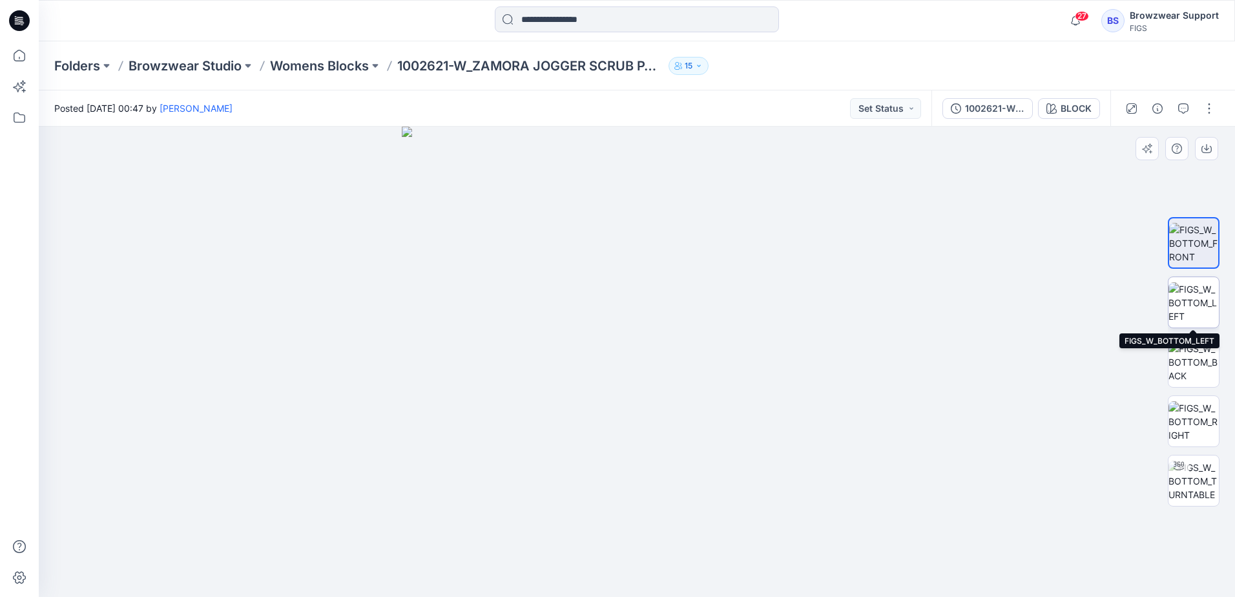
click at [1184, 298] on img at bounding box center [1194, 302] width 50 height 41
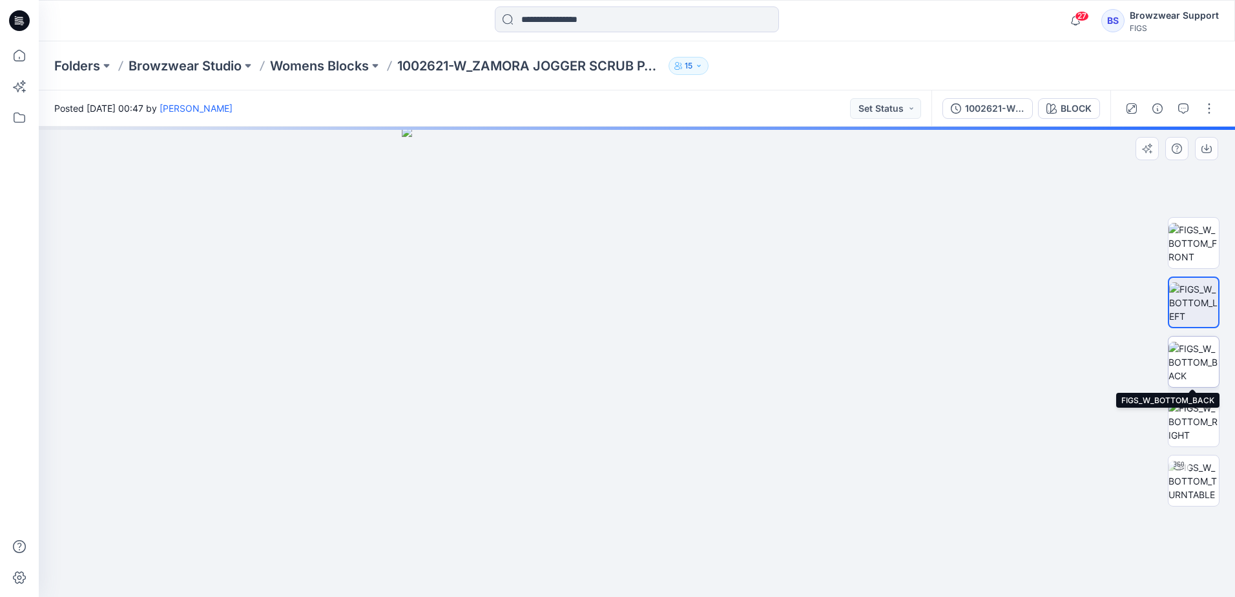
click at [1201, 360] on img at bounding box center [1194, 362] width 50 height 41
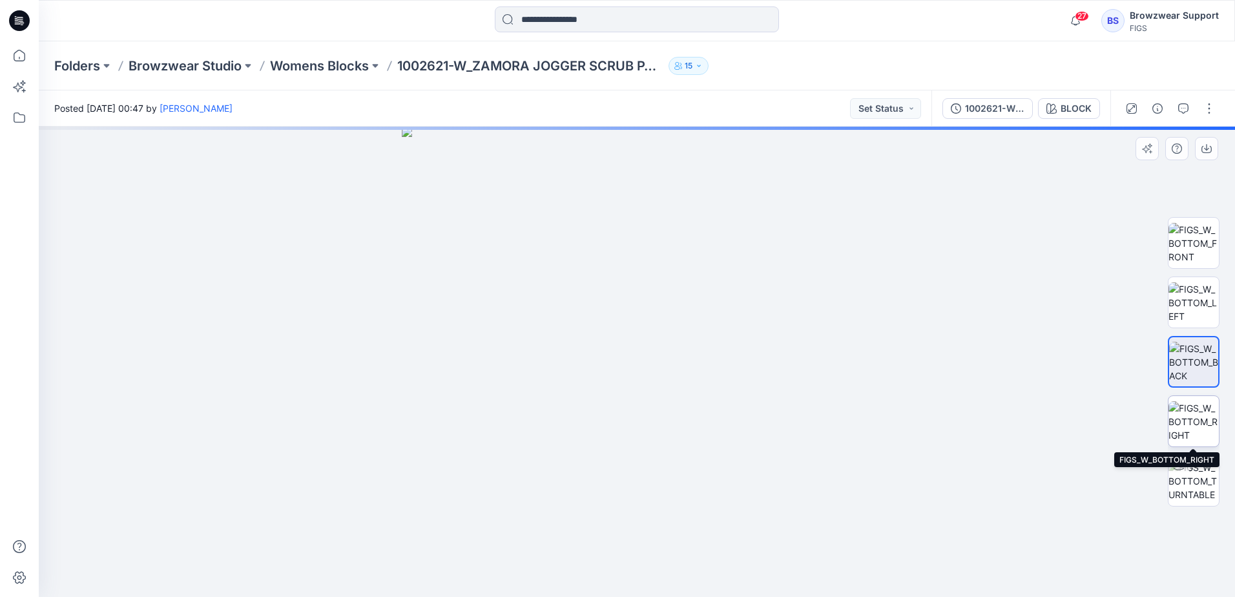
click at [1198, 417] on img at bounding box center [1194, 421] width 50 height 41
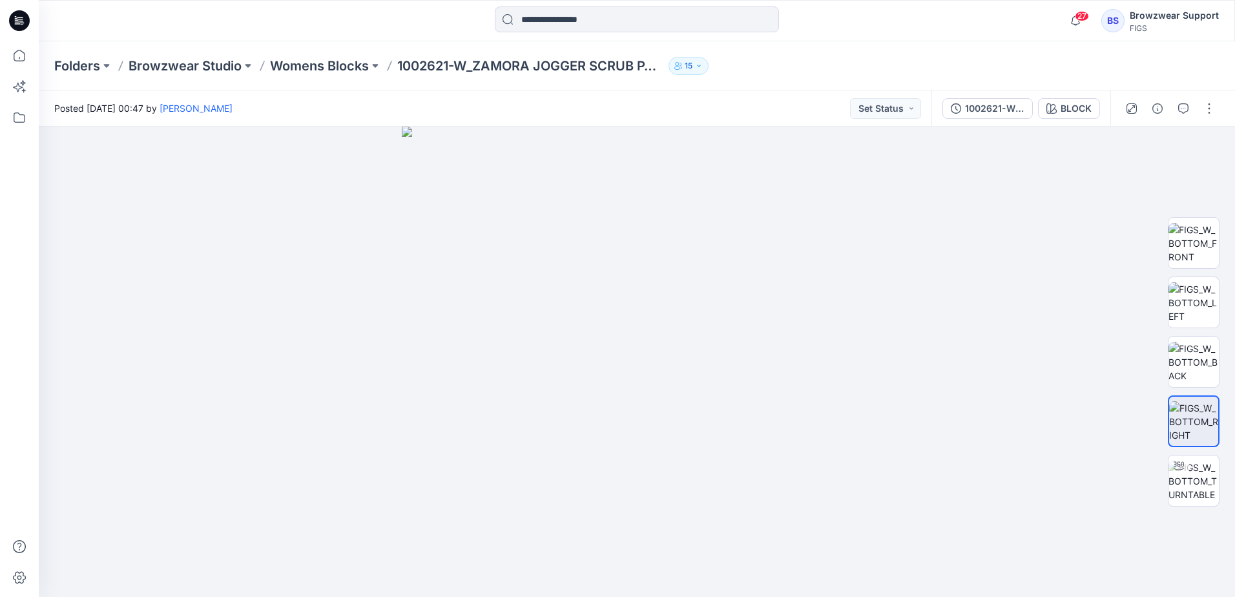
click at [810, 54] on div "Folders Browzwear Studio Womens Blocks 1002621-W_ZAMORA JOGGER SCRUB PANT 3.0 15" at bounding box center [637, 65] width 1196 height 49
click at [982, 36] on div "27 Notifications WY Account for [PERSON_NAME] deactivated by account moderator.…" at bounding box center [637, 20] width 1196 height 41
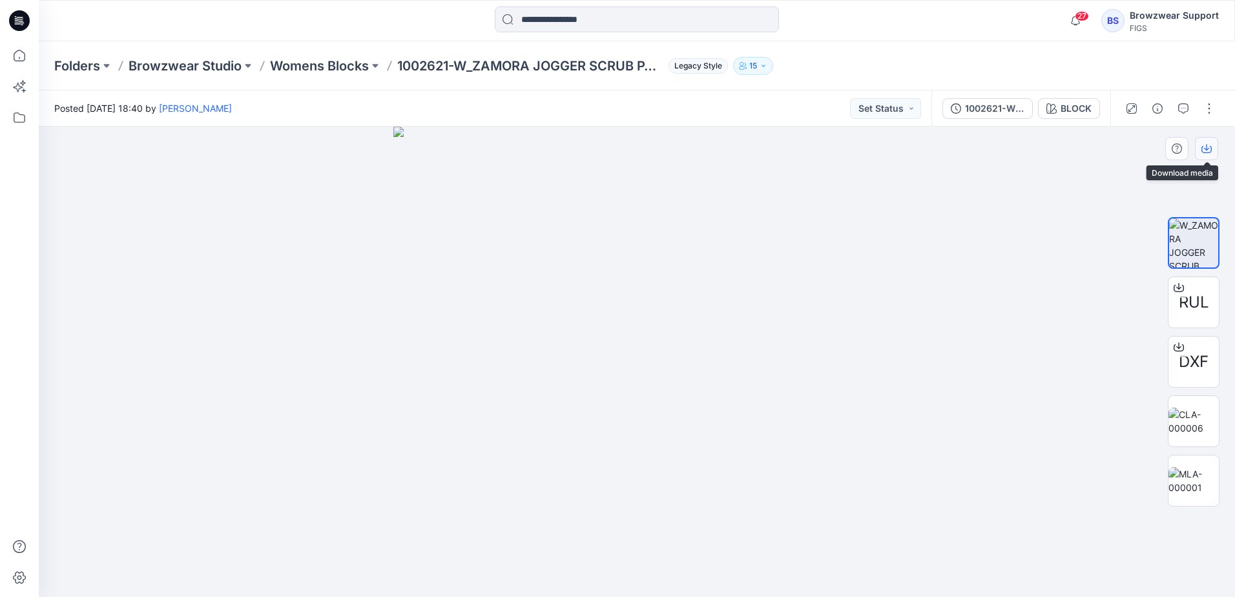
click at [1207, 148] on icon "button" at bounding box center [1206, 147] width 5 height 6
